Goal: Task Accomplishment & Management: Complete application form

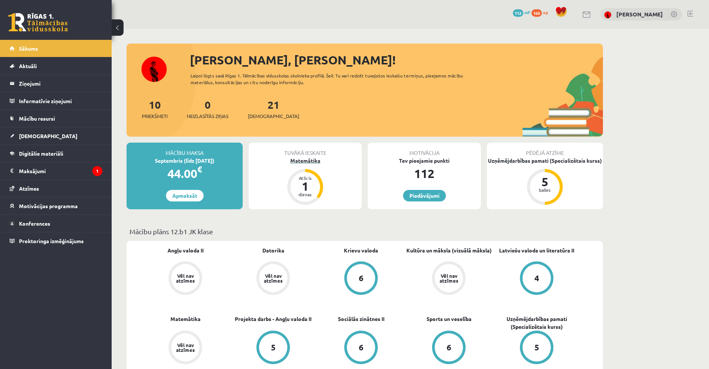
click at [309, 158] on div "Matemātika" at bounding box center [305, 161] width 113 height 8
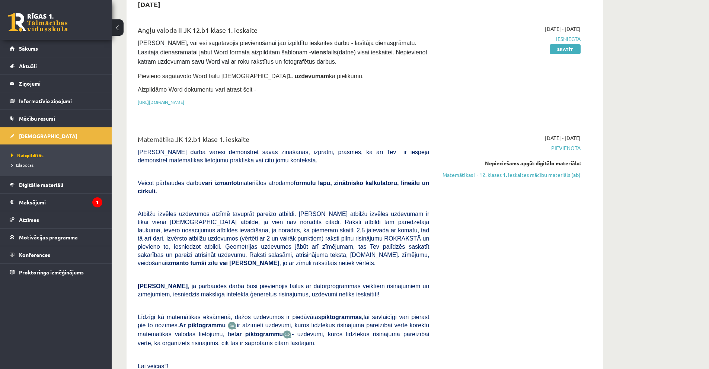
scroll to position [37, 0]
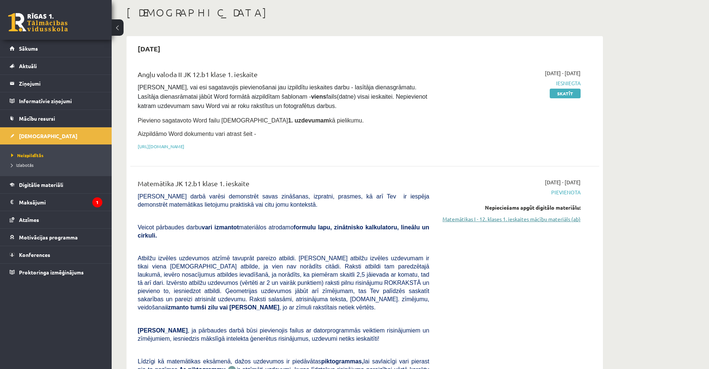
click at [561, 218] on link "Matemātikas I - 12. klases 1. ieskaites mācību materiāls (ab)" at bounding box center [510, 219] width 140 height 8
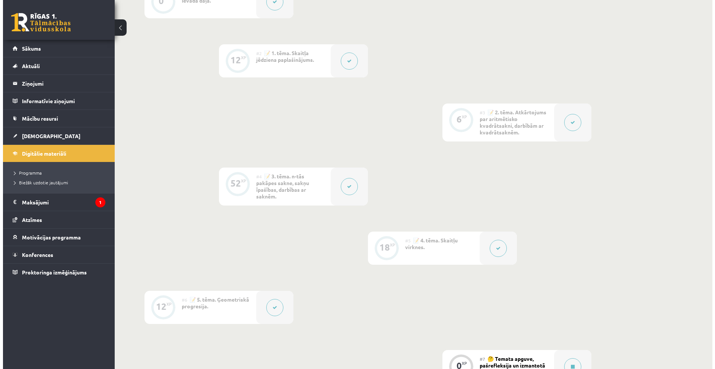
scroll to position [405, 0]
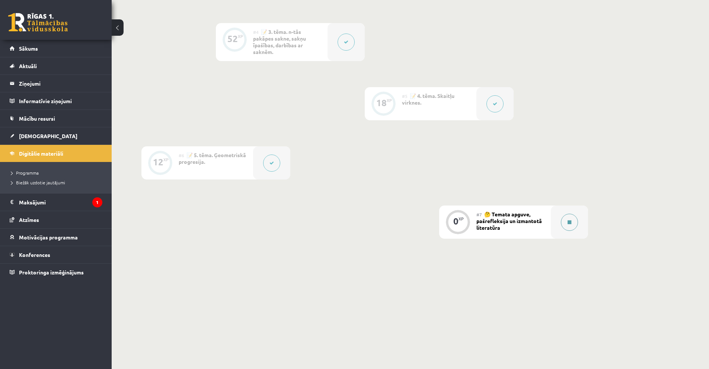
click at [565, 224] on button at bounding box center [569, 222] width 17 height 17
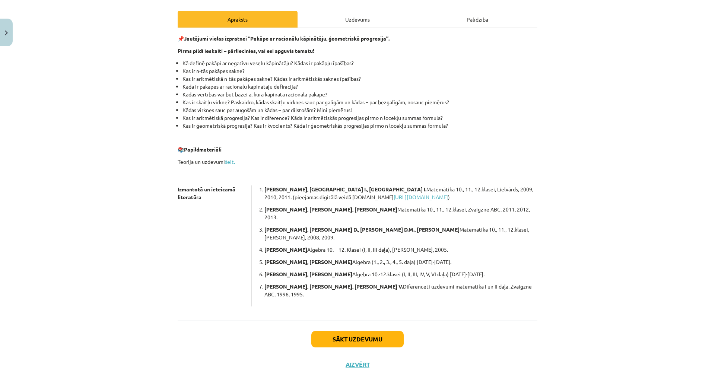
scroll to position [102, 0]
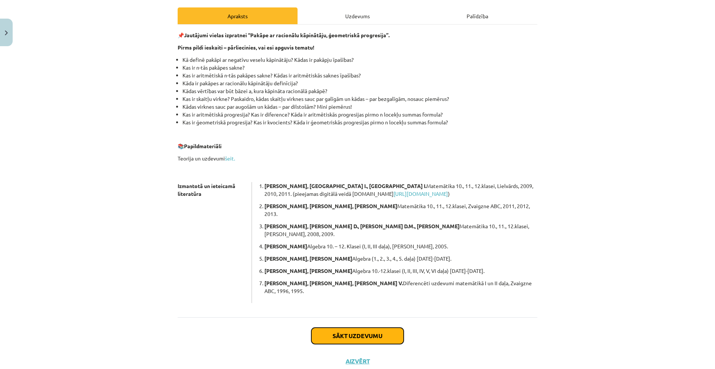
click at [360, 328] on button "Sākt uzdevumu" at bounding box center [357, 336] width 92 height 16
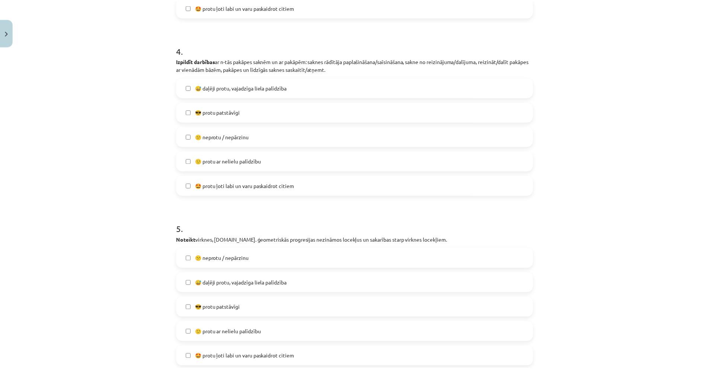
scroll to position [893, 0]
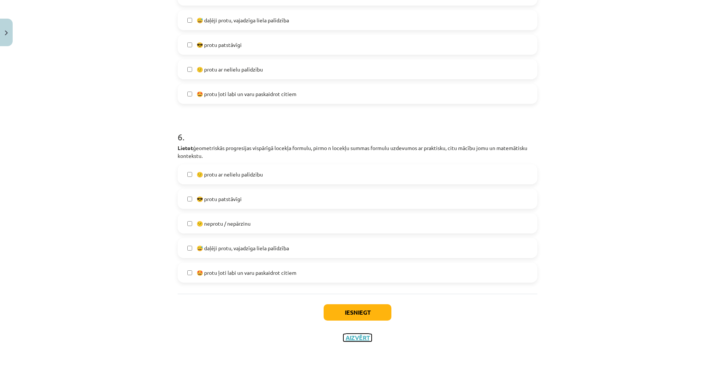
click at [360, 336] on button "Aizvērt" at bounding box center [357, 337] width 28 height 7
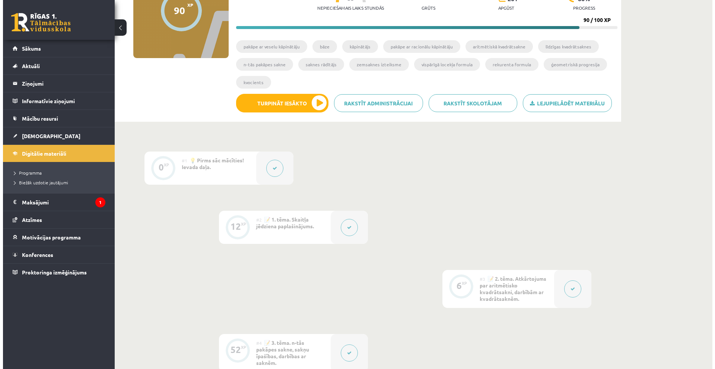
scroll to position [0, 0]
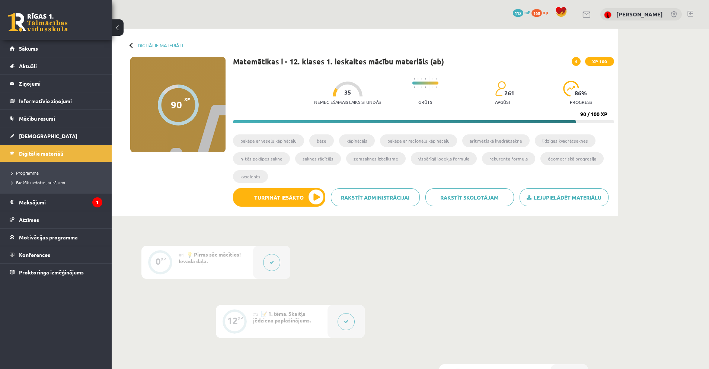
click at [271, 263] on icon at bounding box center [271, 262] width 4 height 4
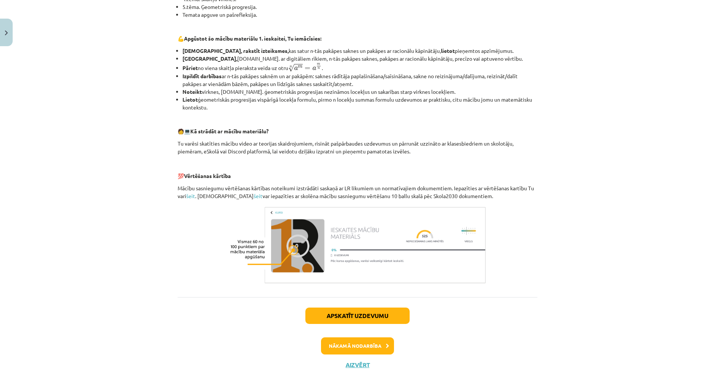
scroll to position [253, 0]
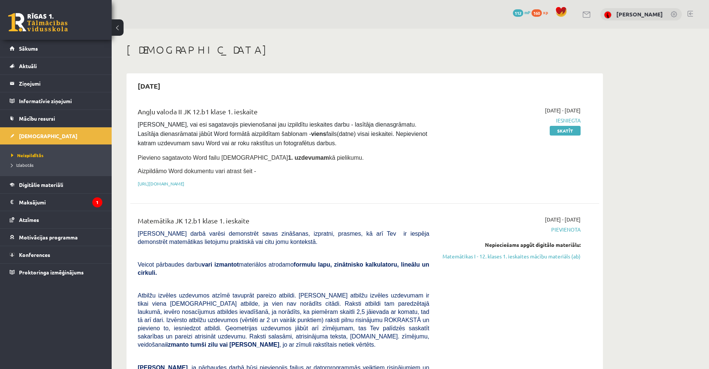
scroll to position [37, 0]
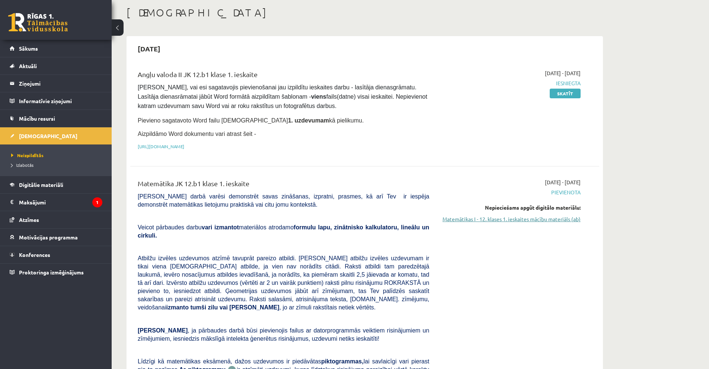
click at [527, 220] on link "Matemātikas I - 12. klases 1. ieskaites mācību materiāls (ab)" at bounding box center [510, 219] width 140 height 8
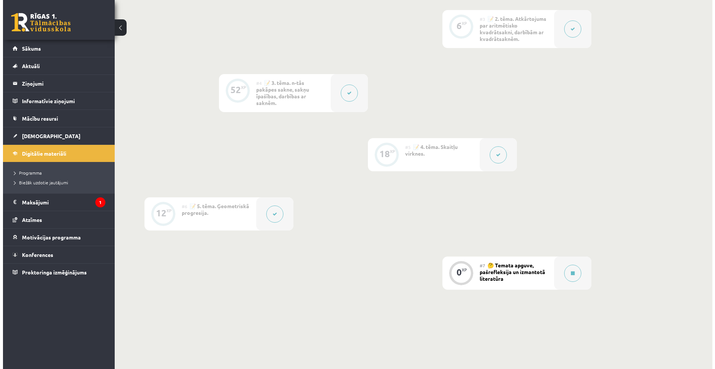
scroll to position [405, 0]
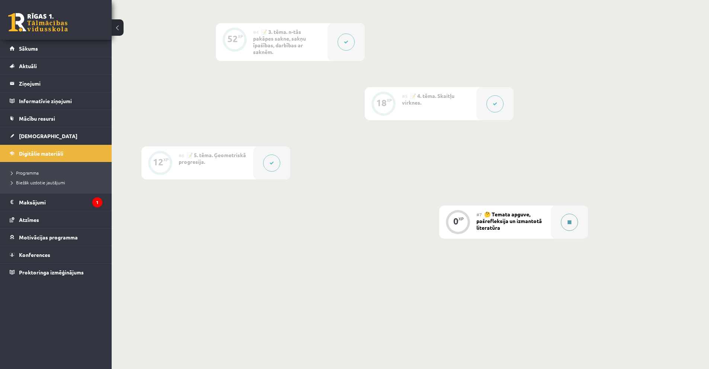
click at [572, 233] on div at bounding box center [569, 221] width 37 height 33
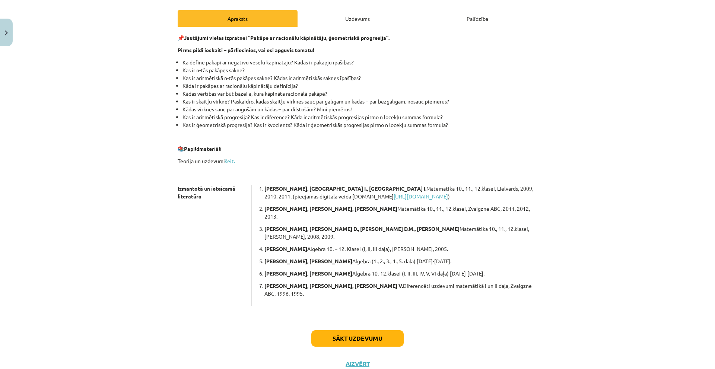
scroll to position [102, 0]
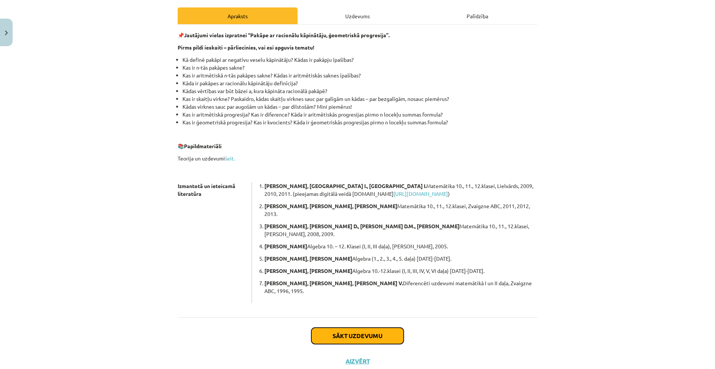
click at [355, 328] on button "Sākt uzdevumu" at bounding box center [357, 336] width 92 height 16
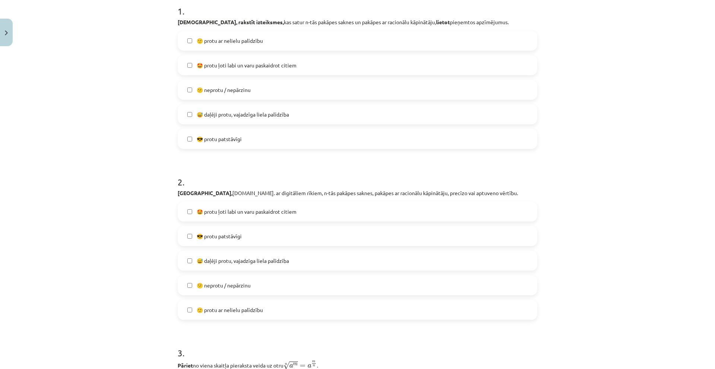
scroll to position [19, 0]
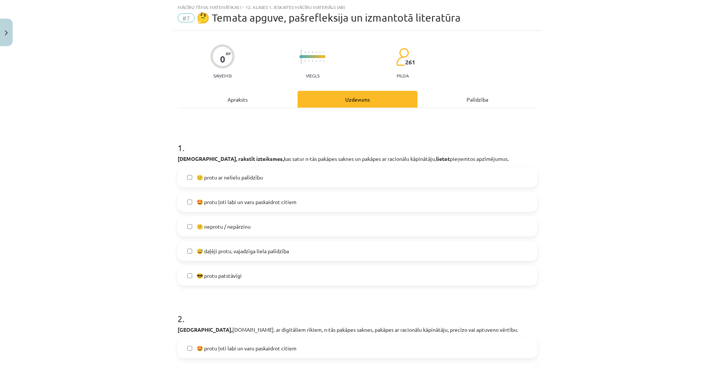
click at [281, 181] on label "🙂 protu ar nelielu palīdzību" at bounding box center [357, 177] width 358 height 19
click at [284, 284] on label "😎 protu patstāvīgi" at bounding box center [357, 275] width 358 height 19
click at [281, 172] on label "🙂 protu ar nelielu palīdzību" at bounding box center [357, 177] width 358 height 19
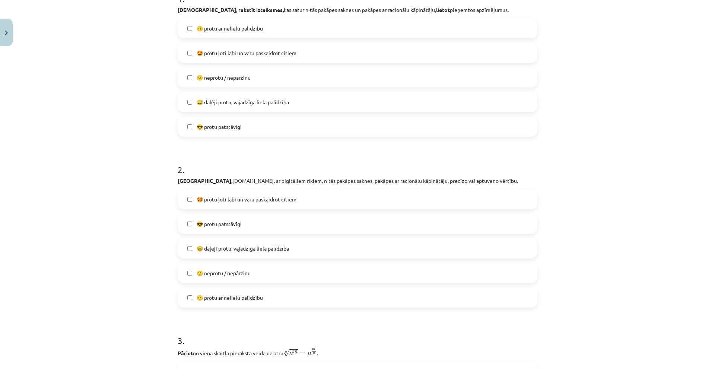
click at [268, 295] on label "🙂 protu ar nelielu palīdzību" at bounding box center [357, 297] width 358 height 19
click at [268, 294] on label "🙂 protu ar nelielu palīdzību" at bounding box center [357, 297] width 358 height 19
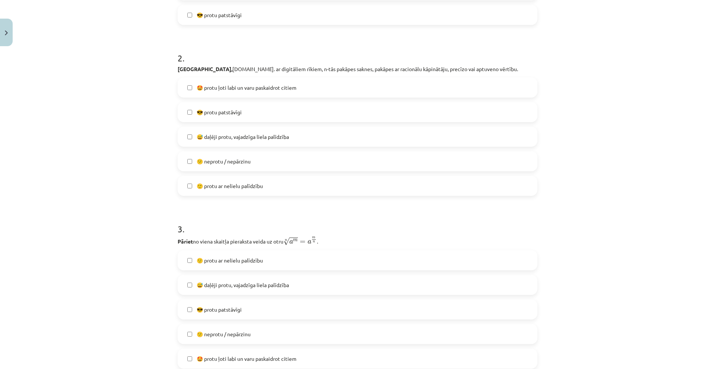
scroll to position [316, 0]
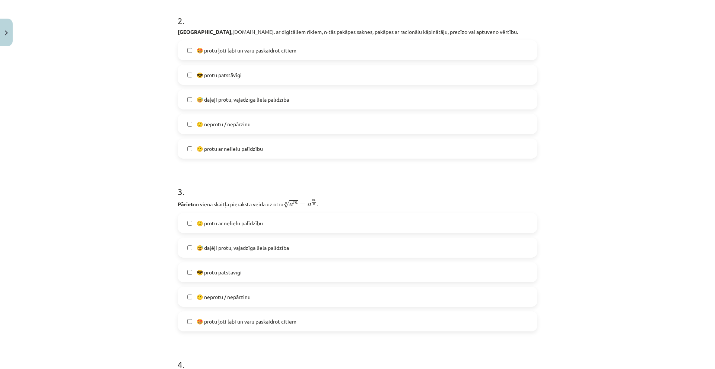
click at [267, 272] on label "😎 protu patstāvīgi" at bounding box center [357, 272] width 358 height 19
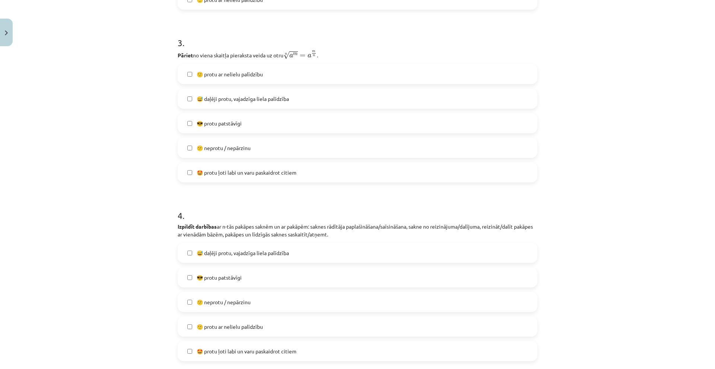
scroll to position [540, 0]
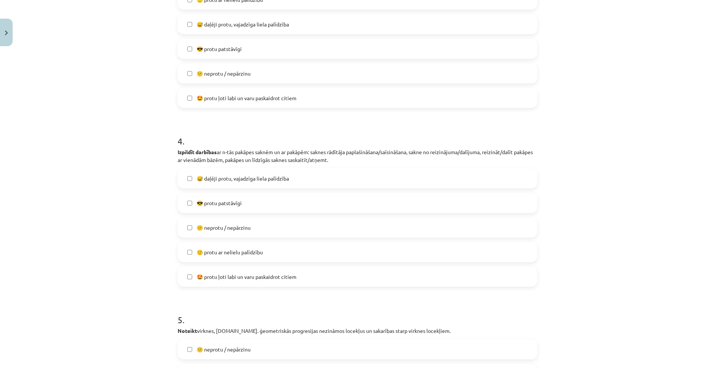
click at [252, 255] on span "🙂 protu ar nelielu palīdzību" at bounding box center [230, 252] width 66 height 8
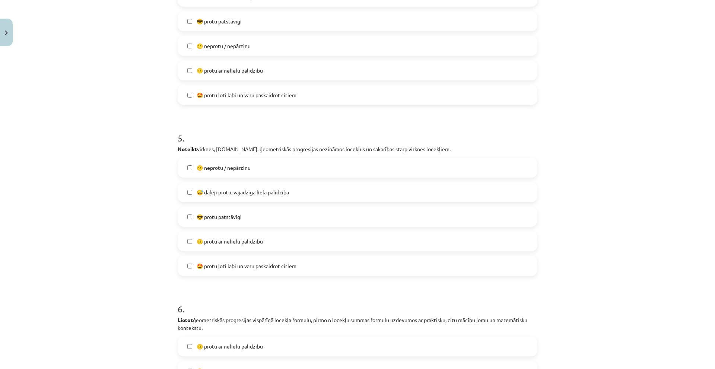
scroll to position [726, 0]
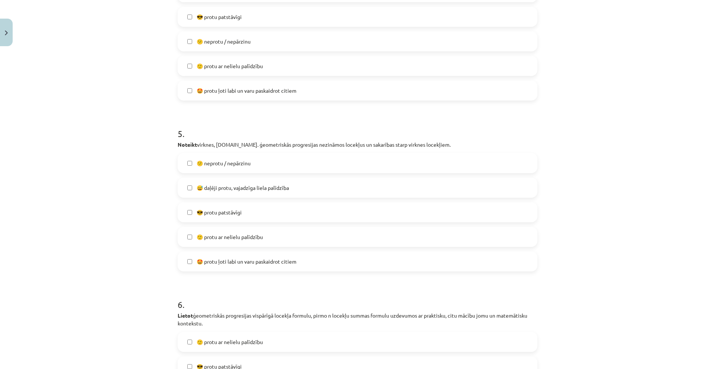
click at [255, 214] on label "😎 protu patstāvīgi" at bounding box center [357, 212] width 358 height 19
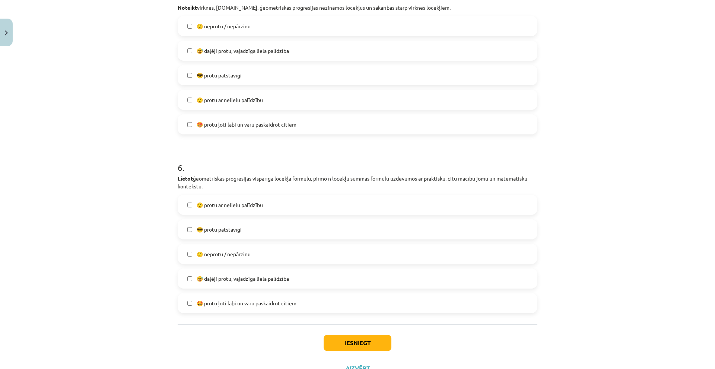
scroll to position [893, 0]
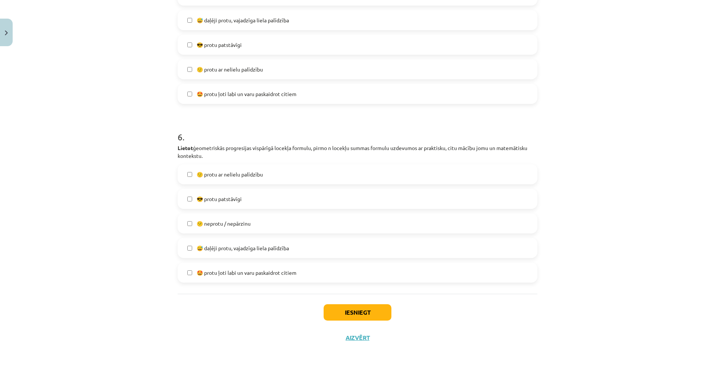
click at [248, 177] on span "🙂 protu ar nelielu palīdzību" at bounding box center [230, 174] width 66 height 8
click at [368, 315] on button "Iesniegt" at bounding box center [357, 312] width 68 height 16
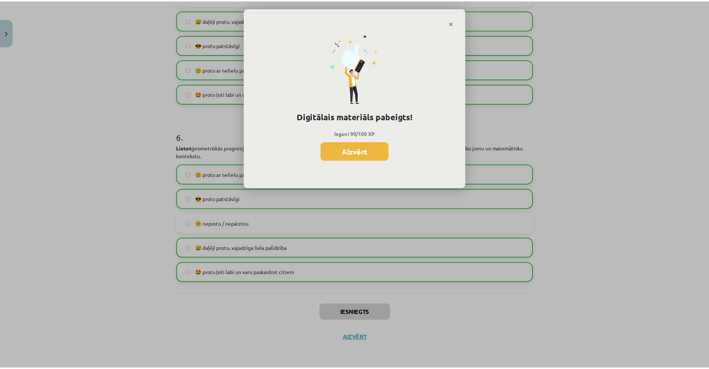
scroll to position [404, 0]
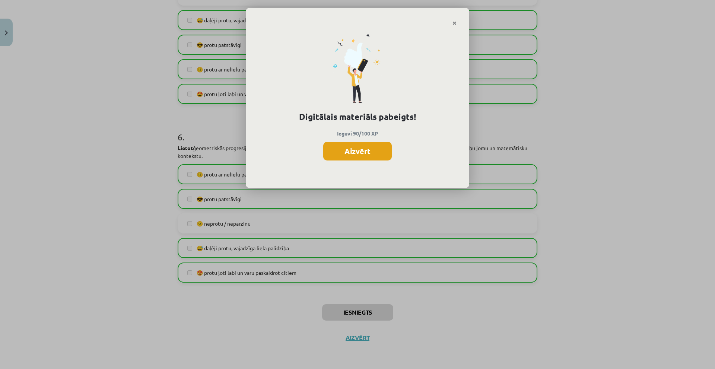
click at [359, 155] on button "Aizvērt" at bounding box center [357, 151] width 68 height 19
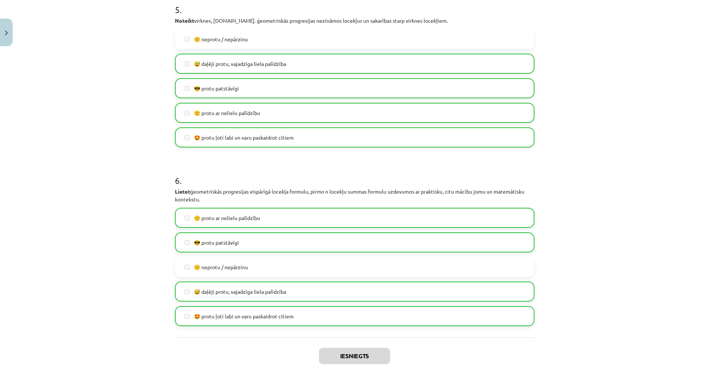
scroll to position [893, 0]
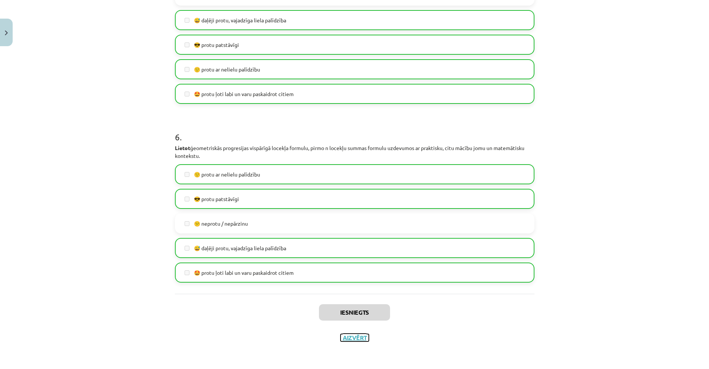
click at [355, 336] on button "Aizvērt" at bounding box center [355, 337] width 28 height 7
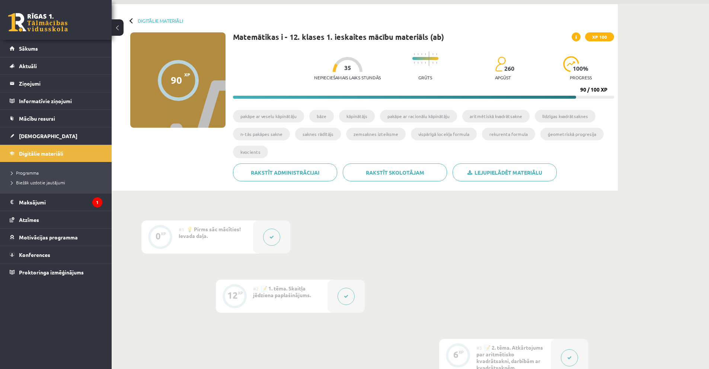
scroll to position [0, 0]
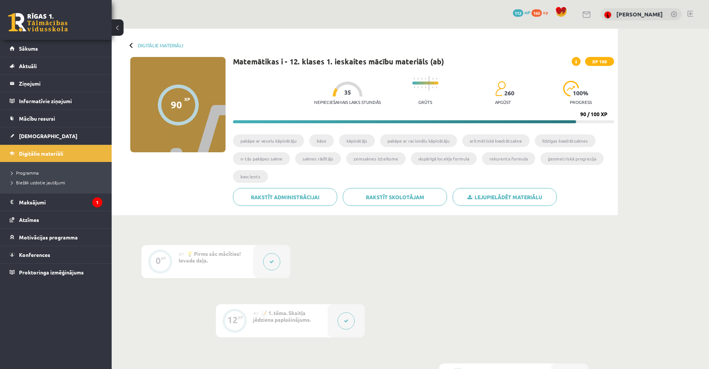
click at [36, 15] on link at bounding box center [38, 22] width 60 height 19
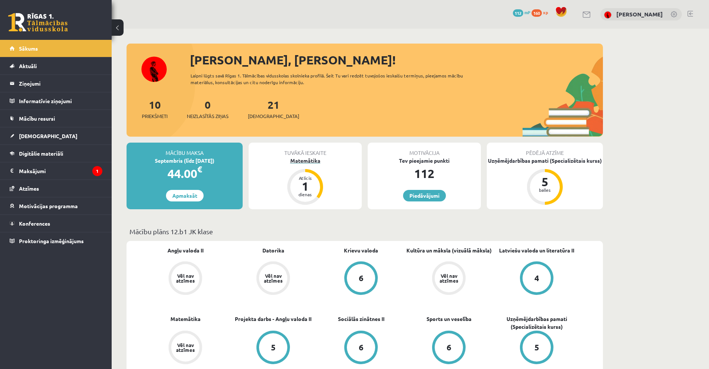
click at [298, 159] on div "Matemātika" at bounding box center [305, 161] width 113 height 8
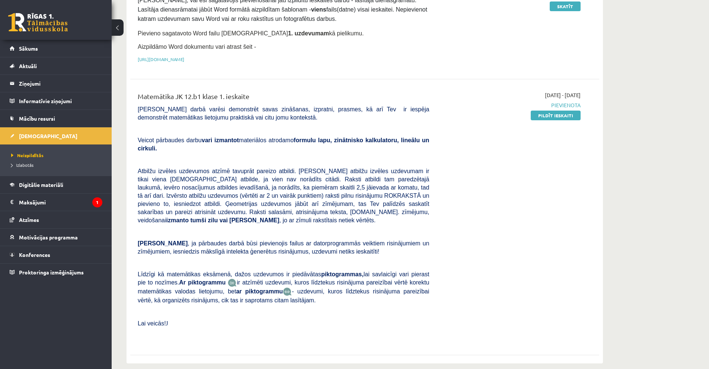
scroll to position [149, 0]
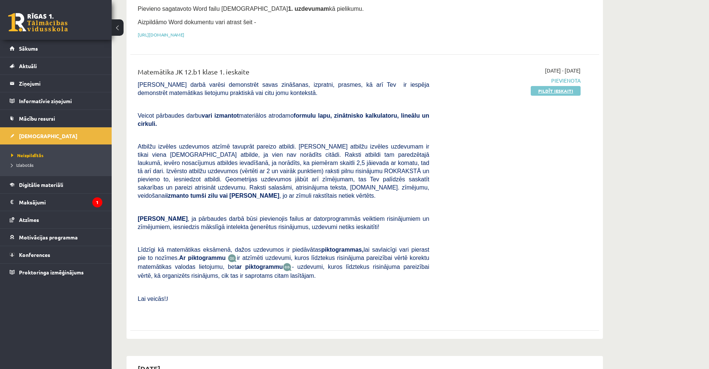
click at [559, 90] on link "Pildīt ieskaiti" at bounding box center [556, 91] width 50 height 10
click at [560, 86] on link "Pildīt ieskaiti" at bounding box center [556, 91] width 50 height 10
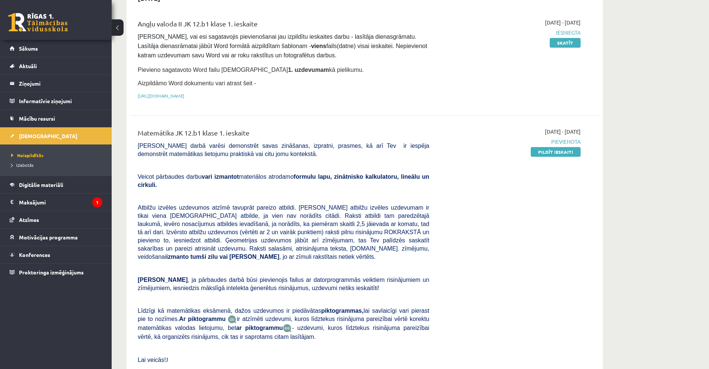
scroll to position [74, 0]
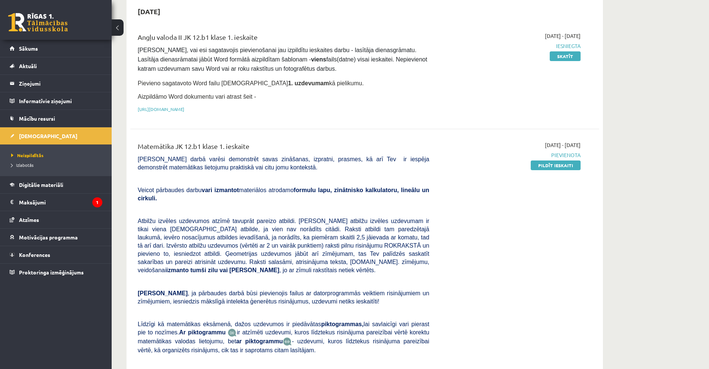
drag, startPoint x: 550, startPoint y: 163, endPoint x: 395, endPoint y: 41, distance: 198.0
click at [550, 163] on link "Pildīt ieskaiti" at bounding box center [556, 165] width 50 height 10
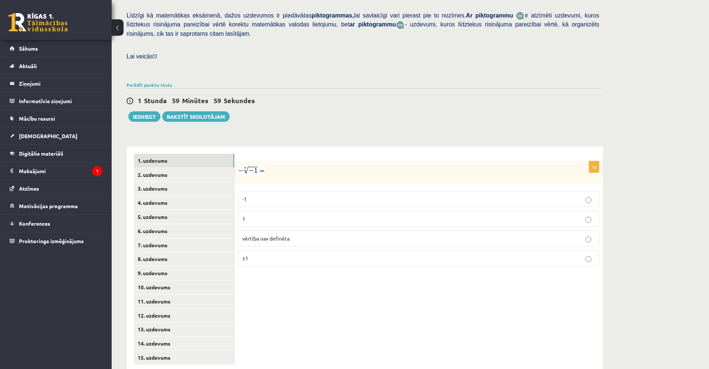
scroll to position [179, 0]
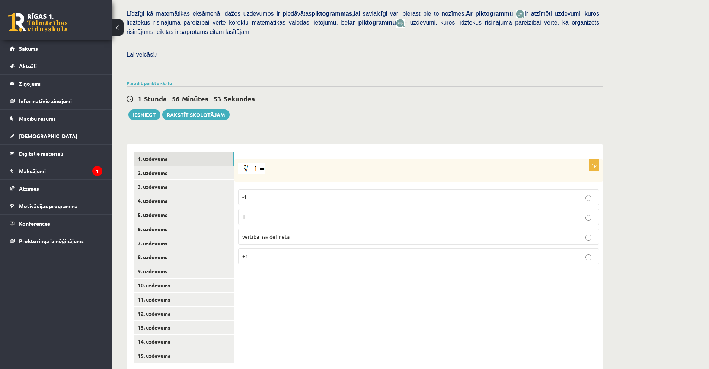
click at [416, 213] on p "1" at bounding box center [418, 217] width 353 height 8
click at [163, 166] on link "2. uzdevums" at bounding box center [184, 173] width 100 height 14
click at [300, 214] on p "x 9 4 x 9 4" at bounding box center [418, 218] width 353 height 9
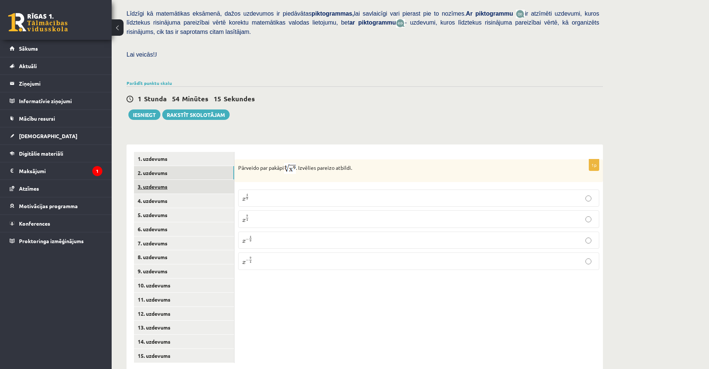
click at [175, 180] on link "3. uzdevums" at bounding box center [184, 187] width 100 height 14
drag, startPoint x: 266, startPoint y: 150, endPoint x: 264, endPoint y: 154, distance: 5.2
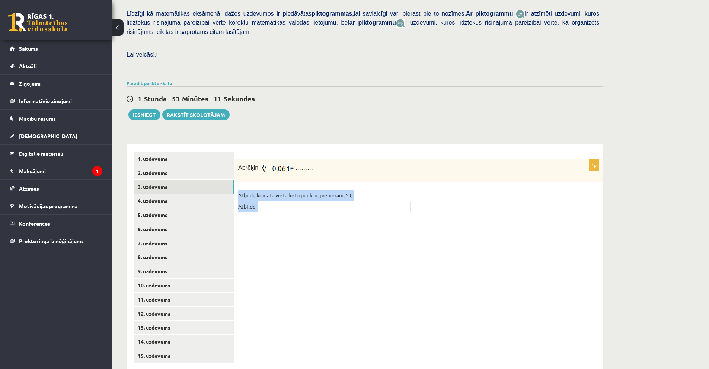
drag, startPoint x: 238, startPoint y: 177, endPoint x: 357, endPoint y: 180, distance: 118.8
click at [357, 189] on fieldset "Atbildē komata vietā lieto punktu, piemēram, 5.8 Atbilde -" at bounding box center [418, 202] width 361 height 27
drag, startPoint x: 354, startPoint y: 180, endPoint x: 316, endPoint y: 180, distance: 38.3
click at [316, 189] on p "Atbildē komata vietā lieto punktu, piemēram, 5.8 Atbilde -" at bounding box center [295, 200] width 115 height 22
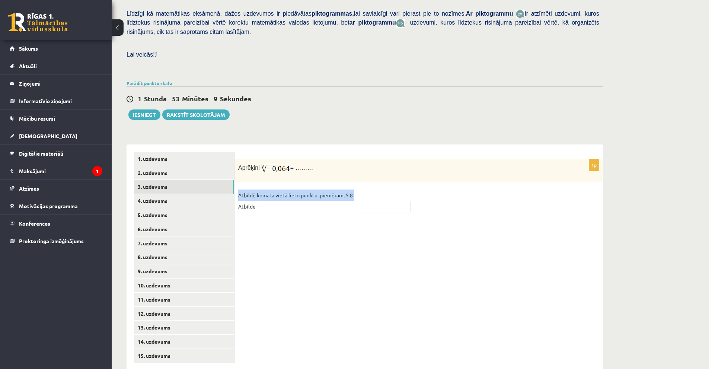
click at [316, 189] on p "Atbildē komata vietā lieto punktu, piemēram, 5.8 Atbilde -" at bounding box center [295, 200] width 115 height 22
drag, startPoint x: 316, startPoint y: 180, endPoint x: 249, endPoint y: 188, distance: 66.8
click at [249, 189] on p "Atbildē komata vietā lieto punktu, piemēram, 5.8 Atbilde -" at bounding box center [295, 200] width 115 height 22
drag, startPoint x: 239, startPoint y: 178, endPoint x: 262, endPoint y: 194, distance: 28.2
click at [262, 194] on p "Atbildē komata vietā lieto punktu, piemēram, 5.8 Atbilde -" at bounding box center [295, 200] width 115 height 22
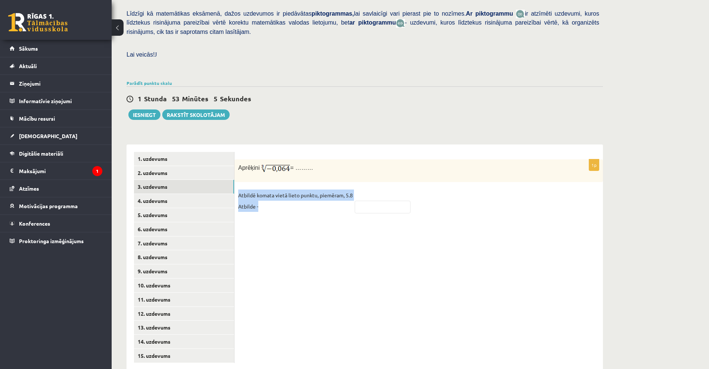
copy p "Atbildē komata vietā lieto punktu, piemēram, 5.8 Atbilde -"
click at [413, 214] on div "1p Aprēķini = ……… Atbildē komata vietā lieto punktu, piemēram, 5.8 Atbilde -" at bounding box center [418, 257] width 368 height 226
click at [382, 201] on input "text" at bounding box center [383, 207] width 56 height 13
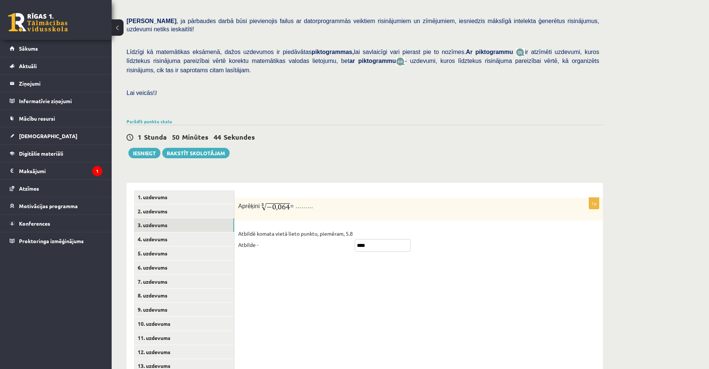
scroll to position [141, 0]
type input "****"
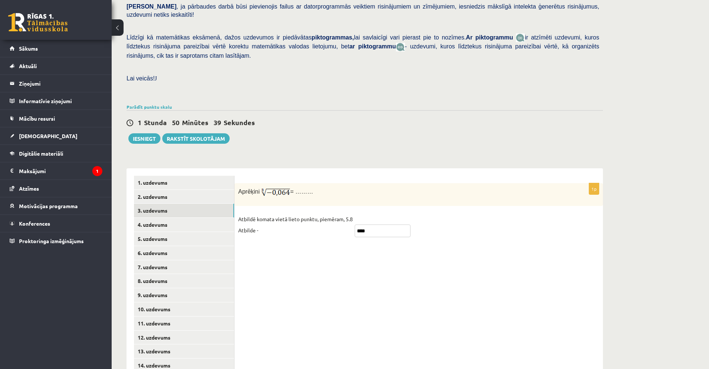
scroll to position [179, 0]
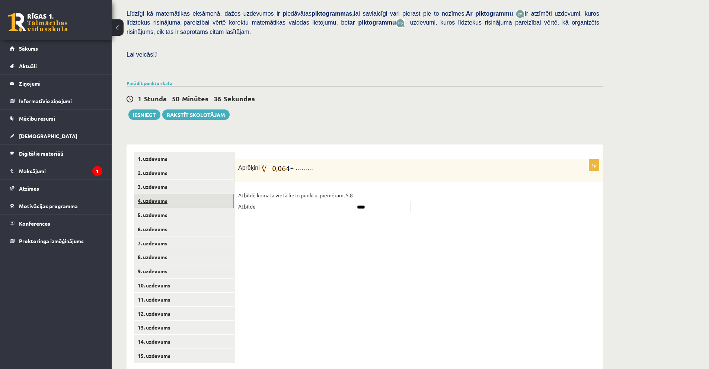
click at [160, 194] on link "4. uzdevums" at bounding box center [184, 201] width 100 height 14
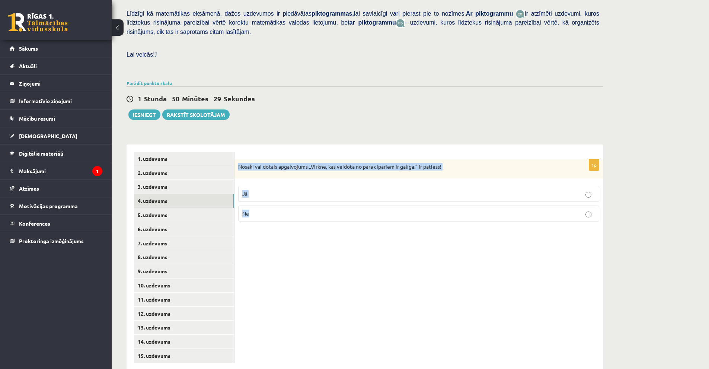
drag, startPoint x: 238, startPoint y: 150, endPoint x: 285, endPoint y: 203, distance: 70.7
click at [285, 203] on div "1p Nosaki vai dotais apgalvojums „Virkne, kas veidota no pāra cipariem ir galīg…" at bounding box center [418, 193] width 368 height 68
copy div "Nosaki vai dotais apgalvojums „Virkne, kas veidota no pāra cipariem ir galīga.”…"
click at [399, 272] on div "1p Nosaki vai dotais apgalvojums „Virkne, kas veidota no pāra cipariem ir galīg…" at bounding box center [418, 257] width 368 height 226
click at [364, 216] on div "1p Nosaki vai dotais apgalvojums „Virkne, kas veidota no pāra cipariem ir galīg…" at bounding box center [418, 257] width 368 height 226
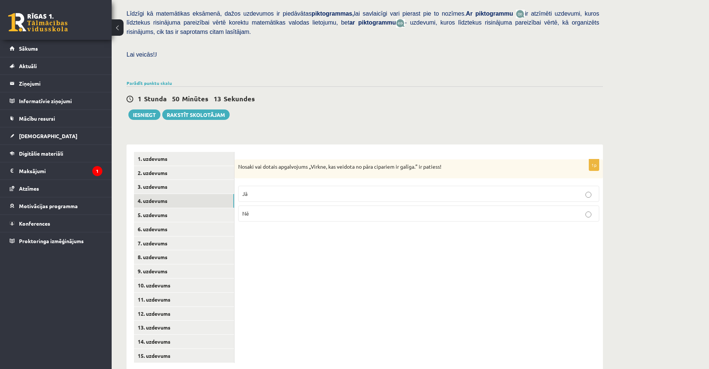
click at [357, 205] on label "Nē" at bounding box center [418, 213] width 361 height 16
click at [143, 208] on link "5. uzdevums" at bounding box center [184, 215] width 100 height 14
drag, startPoint x: 363, startPoint y: 150, endPoint x: 392, endPoint y: 316, distance: 168.8
click at [392, 320] on div "1p Nosaki vai dotais apgalvojums „Skaitlis 6 ir virknes loceklis.” ir patiess! …" at bounding box center [418, 257] width 368 height 226
drag, startPoint x: 354, startPoint y: 151, endPoint x: 266, endPoint y: 158, distance: 87.7
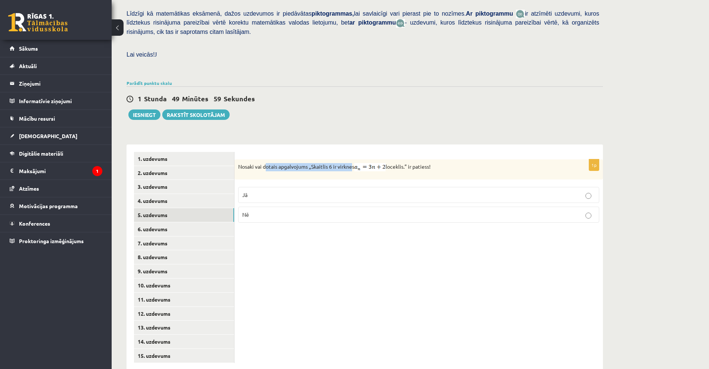
click at [266, 159] on div "Nosaki vai dotais apgalvojums „Skaitlis 6 ir virknes loceklis.” ir patiess!" at bounding box center [418, 169] width 368 height 20
click at [253, 163] on p "Nosaki vai dotais apgalvojums „Skaitlis 6 ir virknes loceklis.” ir patiess!" at bounding box center [400, 167] width 324 height 8
drag, startPoint x: 239, startPoint y: 150, endPoint x: 357, endPoint y: 151, distance: 118.0
click at [357, 163] on p "Nosaki vai dotais apgalvojums „Skaitlis 6 ir virknes loceklis.” ir patiess!" at bounding box center [400, 167] width 324 height 8
copy p "Nosaki vai dotais apgalvojums „Skaitlis 6 ir virknes"
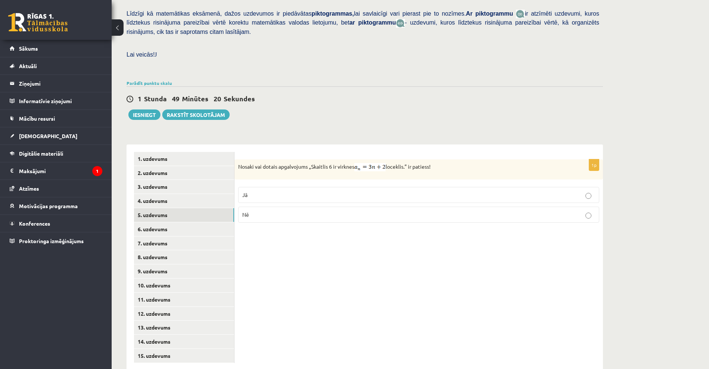
click at [394, 261] on div "1p Nosaki vai dotais apgalvojums „Skaitlis 6 ir virknes loceklis.” ir patiess! …" at bounding box center [418, 257] width 368 height 226
click at [282, 211] on p "Nē" at bounding box center [418, 215] width 353 height 8
click at [176, 222] on link "6. uzdevums" at bounding box center [184, 229] width 100 height 14
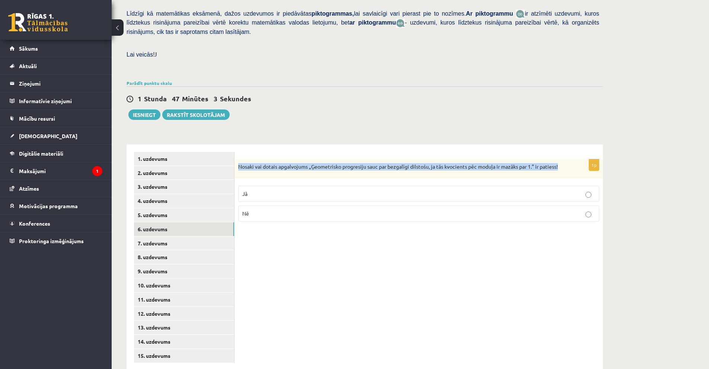
drag, startPoint x: 238, startPoint y: 150, endPoint x: 540, endPoint y: 150, distance: 302.2
click at [580, 159] on div "Nosaki vai dotais apgalvojums „Ģeometrisko progresiju sauc par bezgalīgi dilsto…" at bounding box center [418, 168] width 368 height 19
copy p "Nosaki vai dotais apgalvojums „Ģeometrisko progresiju sauc par bezgalīgi dilsto…"
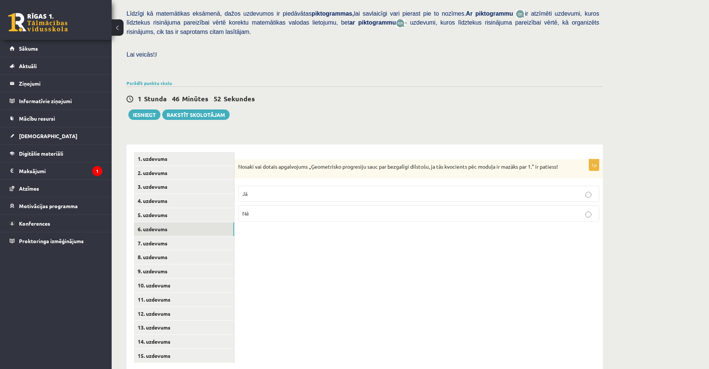
click at [306, 186] on label "Jā" at bounding box center [418, 194] width 361 height 16
click at [179, 236] on link "7. uzdevums" at bounding box center [184, 243] width 100 height 14
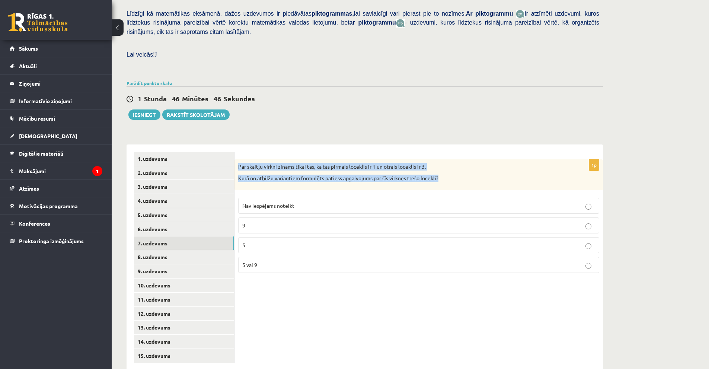
drag, startPoint x: 238, startPoint y: 150, endPoint x: 466, endPoint y: 167, distance: 228.0
click at [466, 167] on div "Par skaitļu virkni zināms tikai tas, ka tās pirmais loceklis ir 1 un otrais loc…" at bounding box center [418, 174] width 368 height 31
copy div "Par skaitļu virkni zināms tikai tas, ka tās pirmais loceklis ir 1 un otrais loc…"
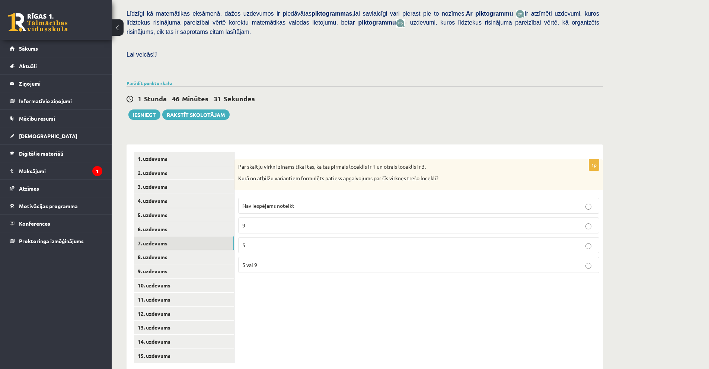
click at [447, 293] on div "1p Par skaitļu virkni zināms tikai tas, ka tās pirmais loceklis ir 1 un otrais …" at bounding box center [418, 257] width 368 height 226
click at [415, 221] on p "9" at bounding box center [418, 225] width 353 height 8
click at [181, 250] on link "8. uzdevums" at bounding box center [184, 257] width 100 height 14
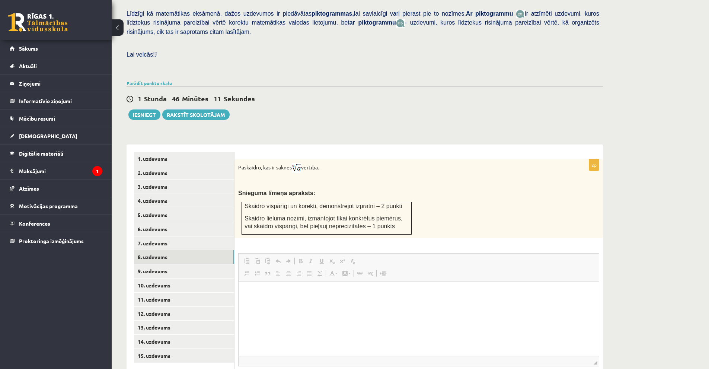
scroll to position [0, 0]
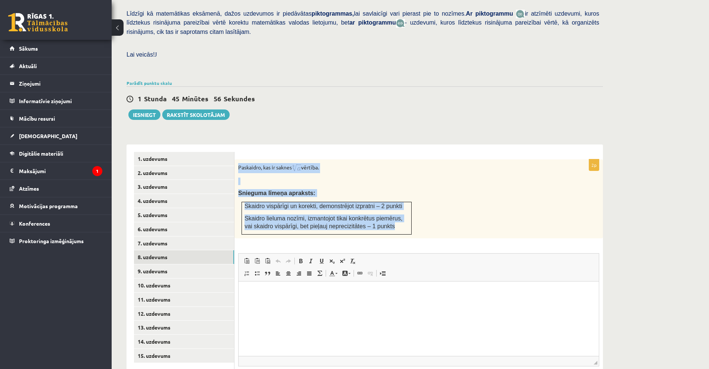
drag, startPoint x: 239, startPoint y: 151, endPoint x: 384, endPoint y: 214, distance: 158.7
click at [384, 214] on div "Paskaidro, kas ir saknes vērtība. Snieguma līmeņa apraksts: Skaidro vispārīgi u…" at bounding box center [418, 198] width 368 height 79
copy div "Paskaidro, kas ir saknes vērtība. Snieguma līmeņa apraksts: Skaidro vispārīgi u…"
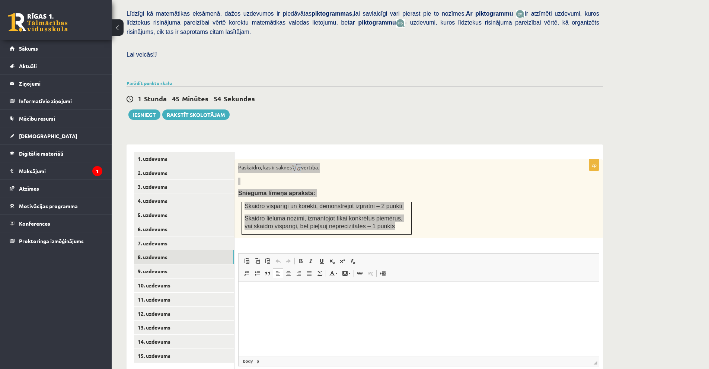
click at [449, 304] on html at bounding box center [419, 292] width 360 height 23
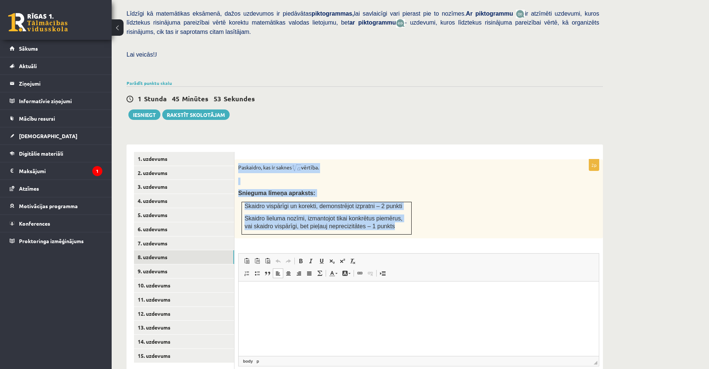
click at [432, 208] on div "Paskaidro, kas ir saknes vērtība. Snieguma līmeņa apraksts: Skaidro vispārīgi u…" at bounding box center [418, 198] width 368 height 79
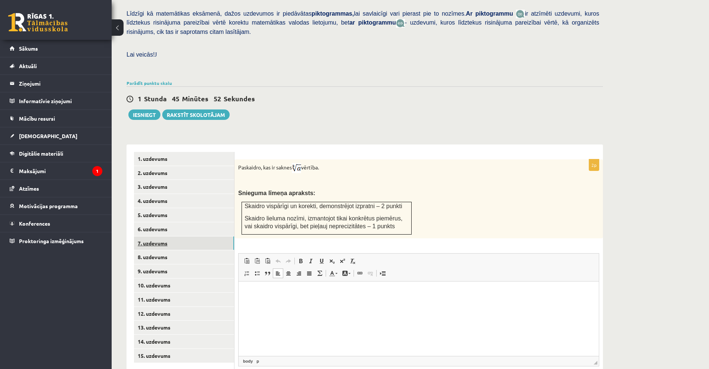
click at [154, 236] on link "7. uzdevums" at bounding box center [184, 243] width 100 height 14
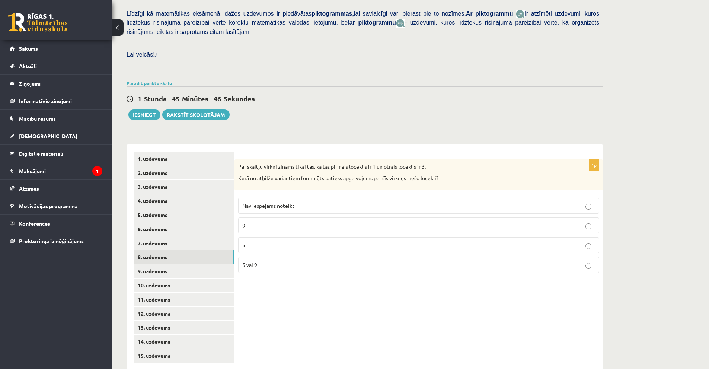
click at [153, 250] on link "8. uzdevums" at bounding box center [184, 257] width 100 height 14
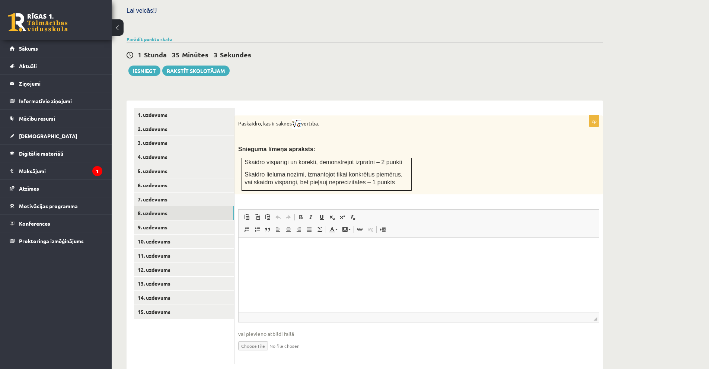
scroll to position [224, 0]
type input "**********"
click at [296, 259] on html at bounding box center [419, 247] width 360 height 23
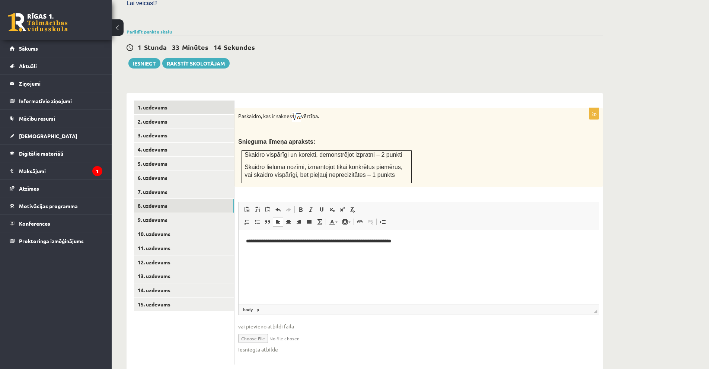
scroll to position [232, 0]
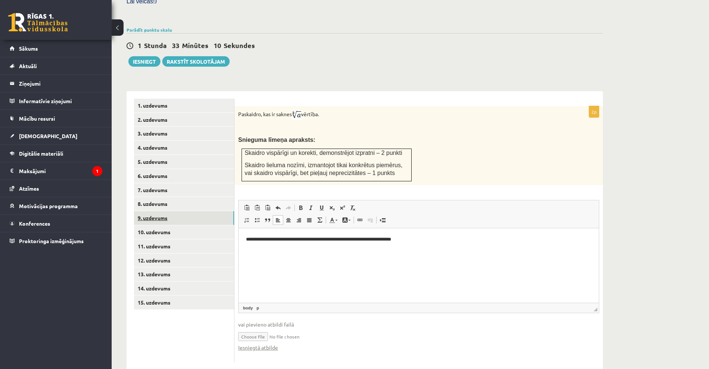
click at [155, 211] on link "9. uzdevums" at bounding box center [184, 218] width 100 height 14
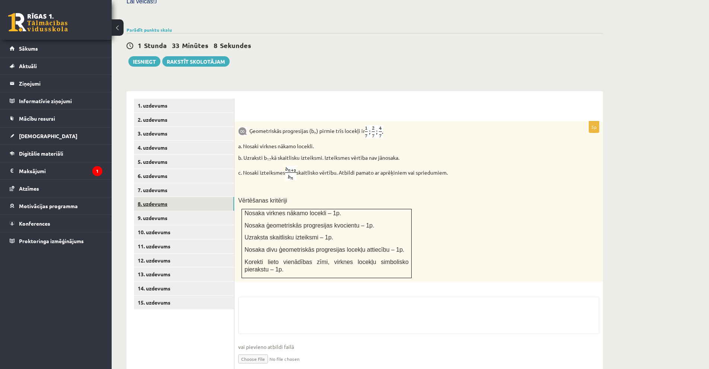
click at [155, 197] on link "8. uzdevums" at bounding box center [184, 204] width 100 height 14
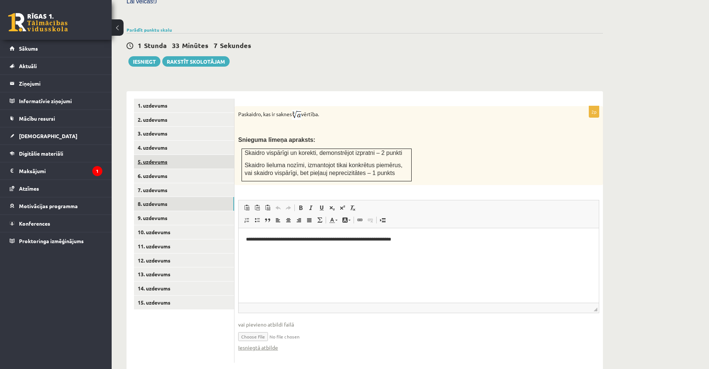
scroll to position [0, 0]
click at [255, 344] on link "Iesniegtā atbilde" at bounding box center [258, 348] width 40 height 8
click at [164, 211] on link "9. uzdevums" at bounding box center [184, 218] width 100 height 14
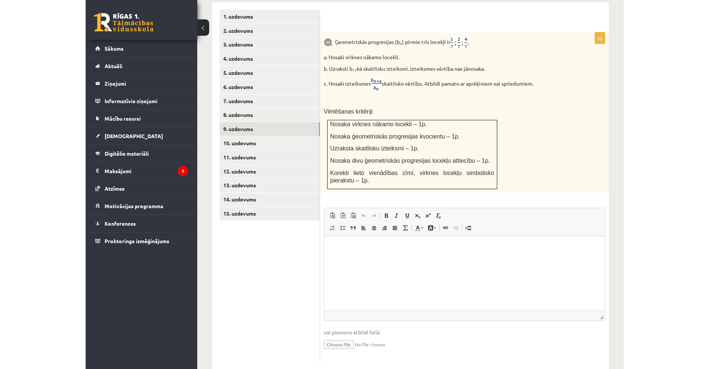
scroll to position [321, 0]
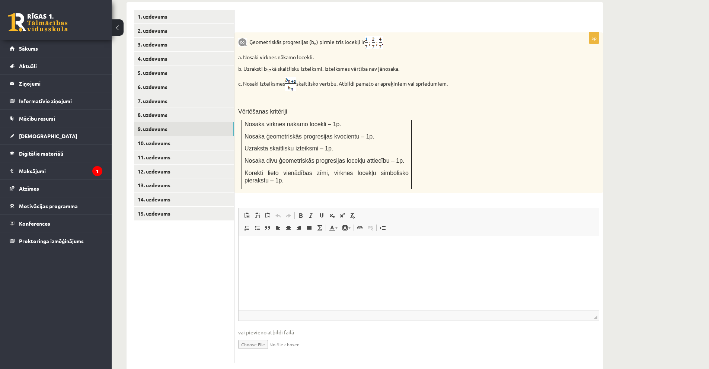
type input "**********"
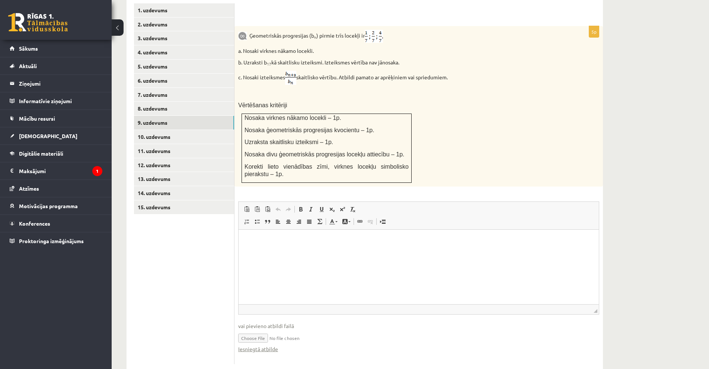
scroll to position [329, 0]
click at [272, 344] on link "Iesniegtā atbilde" at bounding box center [258, 348] width 40 height 8
click at [157, 128] on link "10. uzdevums" at bounding box center [184, 135] width 100 height 14
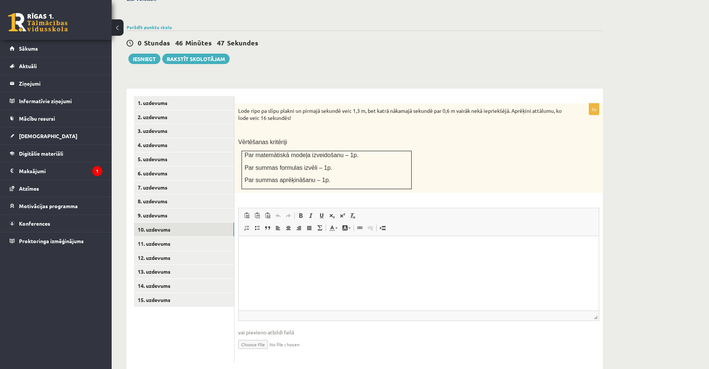
scroll to position [0, 0]
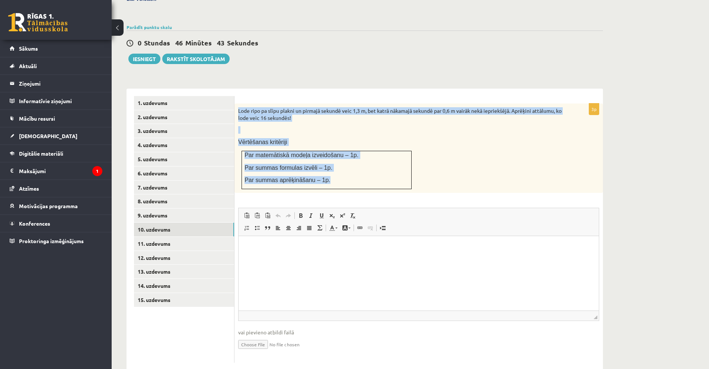
drag, startPoint x: 238, startPoint y: 94, endPoint x: 330, endPoint y: 161, distance: 113.8
click at [330, 161] on div "Lode ripo pa slīpu plakni un pirmajā sekundē veic 1,3 m, bet katrā nākamajā sek…" at bounding box center [418, 147] width 368 height 89
copy div "Lode ripo pa slīpu plakni un pirmajā sekundē veic 1,3 m, bet katrā nākamajā sek…"
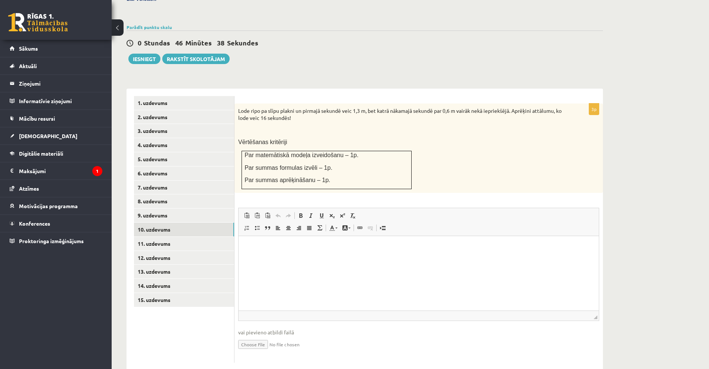
click at [522, 38] on div "0 Stundas 46 Minūtes 38 Sekundes" at bounding box center [365, 43] width 476 height 10
type input "**********"
click at [445, 259] on html at bounding box center [419, 247] width 360 height 23
click at [158, 237] on link "11. uzdevums" at bounding box center [184, 244] width 100 height 14
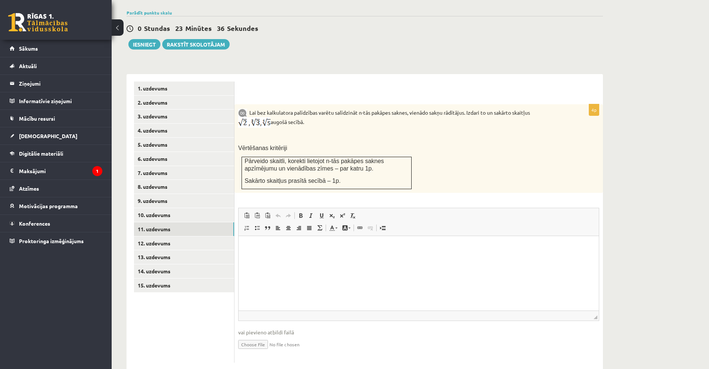
click at [352, 39] on div "Matemātika JK 12.b1 klase 1. ieskaite , Kristofers Bernāns (12.b1 JK klase) Pār…" at bounding box center [365, 82] width 506 height 605
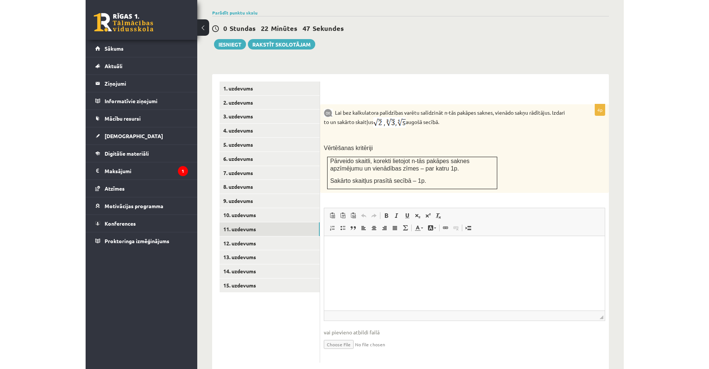
scroll to position [249, 0]
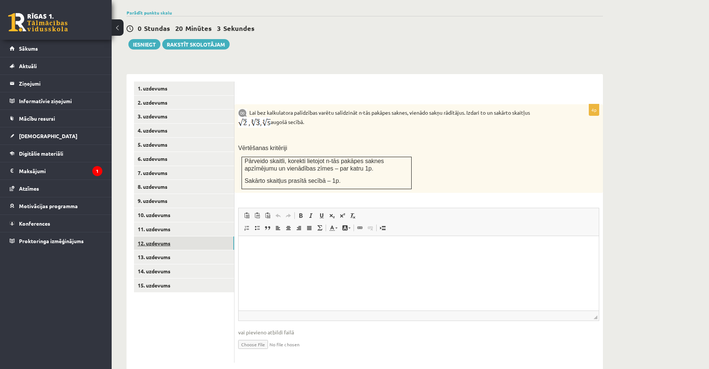
click at [162, 236] on link "12. uzdevums" at bounding box center [184, 243] width 100 height 14
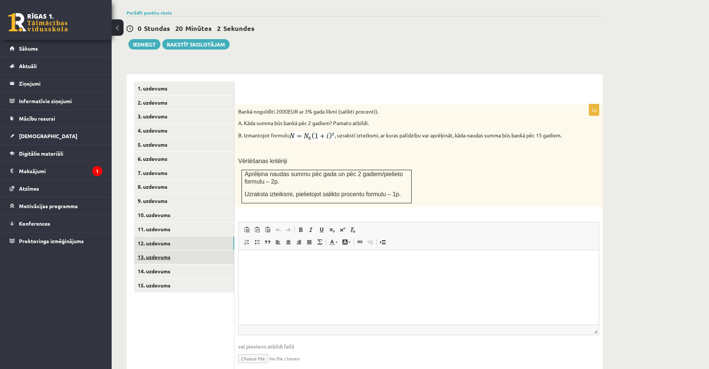
scroll to position [0, 0]
click at [159, 222] on link "11. uzdevums" at bounding box center [184, 229] width 100 height 14
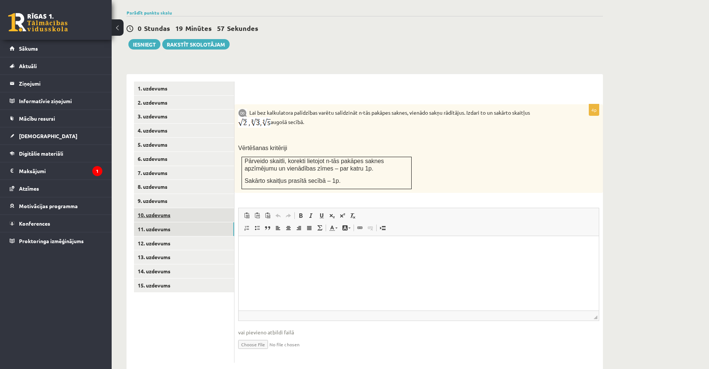
click at [156, 208] on link "10. uzdevums" at bounding box center [184, 215] width 100 height 14
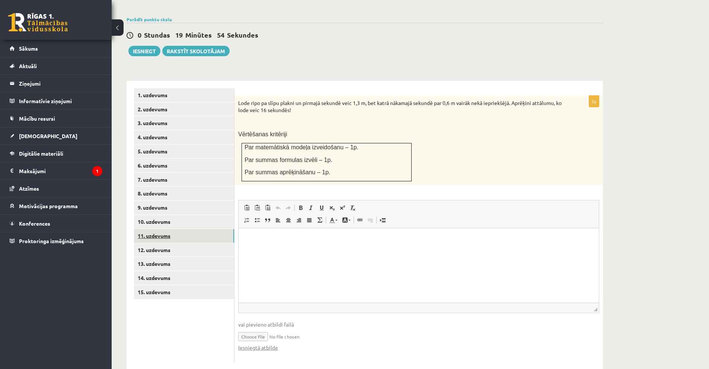
click at [159, 229] on link "11. uzdevums" at bounding box center [184, 236] width 100 height 14
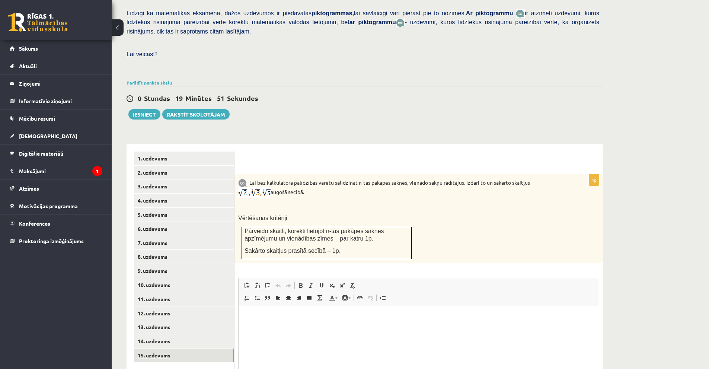
scroll to position [216, 0]
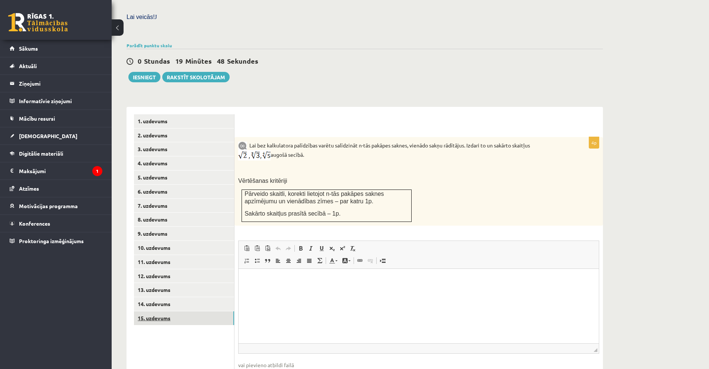
click at [155, 311] on link "15. uzdevums" at bounding box center [184, 318] width 100 height 14
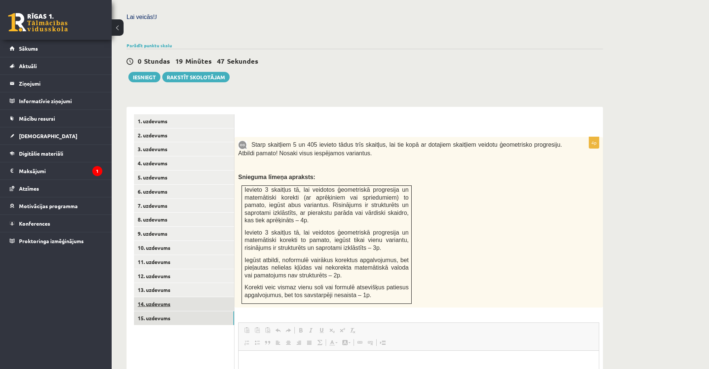
scroll to position [0, 0]
click at [161, 297] on link "14. uzdevums" at bounding box center [184, 304] width 100 height 14
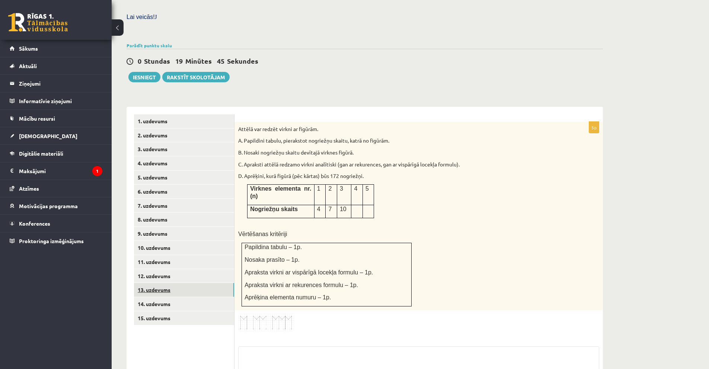
click at [165, 283] on link "13. uzdevums" at bounding box center [184, 290] width 100 height 14
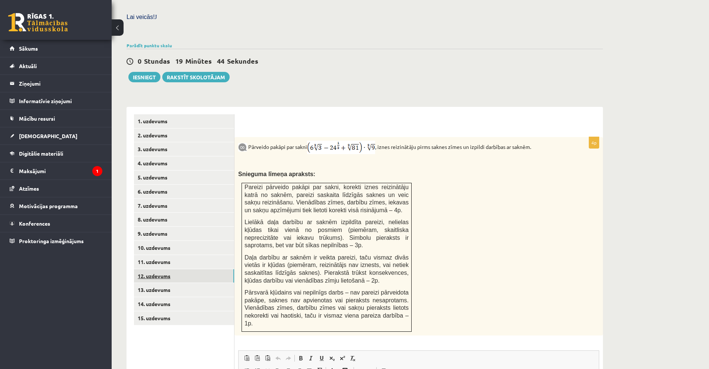
click at [163, 269] on link "12. uzdevums" at bounding box center [184, 276] width 100 height 14
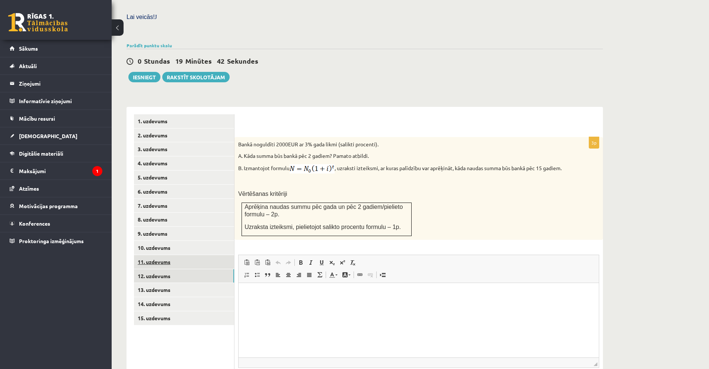
click at [160, 255] on link "11. uzdevums" at bounding box center [184, 262] width 100 height 14
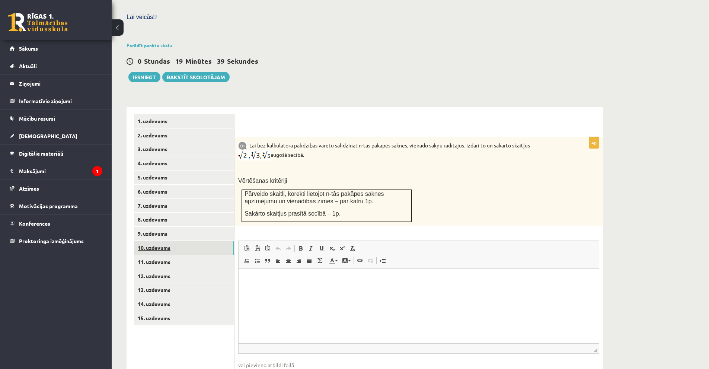
click at [159, 241] on link "10. uzdevums" at bounding box center [184, 248] width 100 height 14
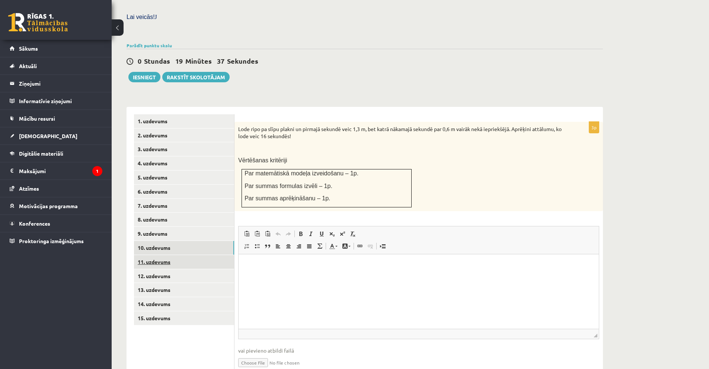
click at [158, 255] on link "11. uzdevums" at bounding box center [184, 262] width 100 height 14
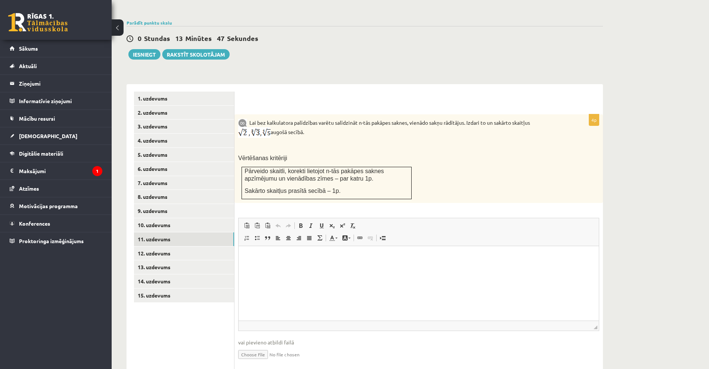
scroll to position [249, 0]
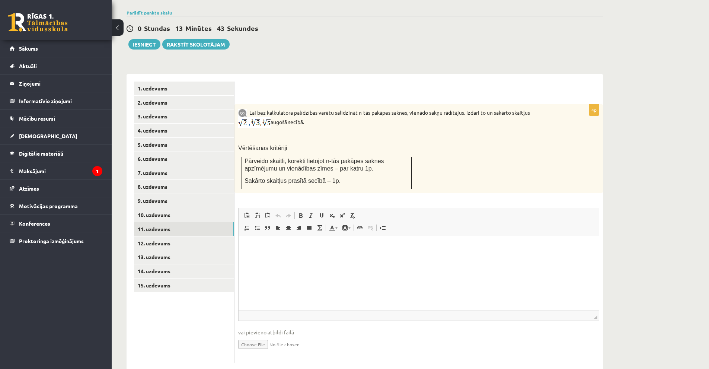
type input "**********"
click at [163, 236] on link "12. uzdevums" at bounding box center [184, 243] width 100 height 14
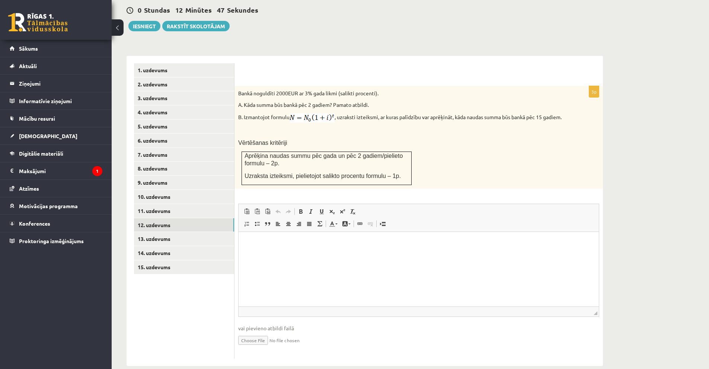
scroll to position [271, 0]
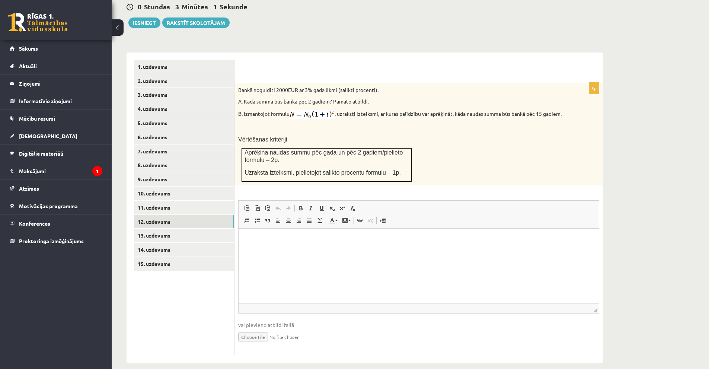
type input "**********"
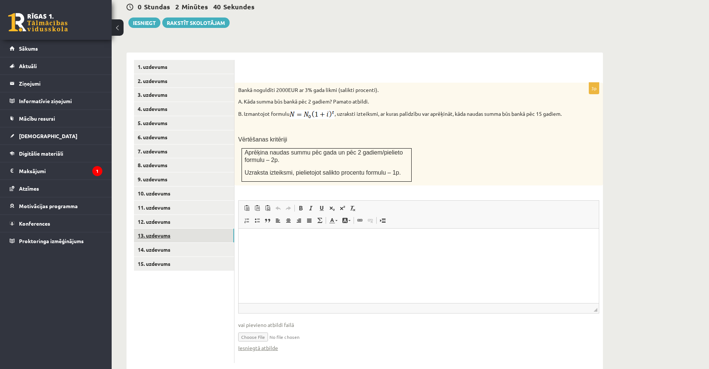
click at [163, 229] on link "13. uzdevums" at bounding box center [184, 236] width 100 height 14
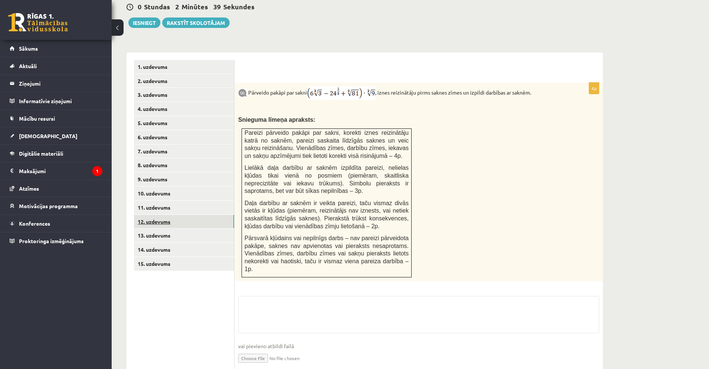
click at [163, 215] on link "12. uzdevums" at bounding box center [184, 222] width 100 height 14
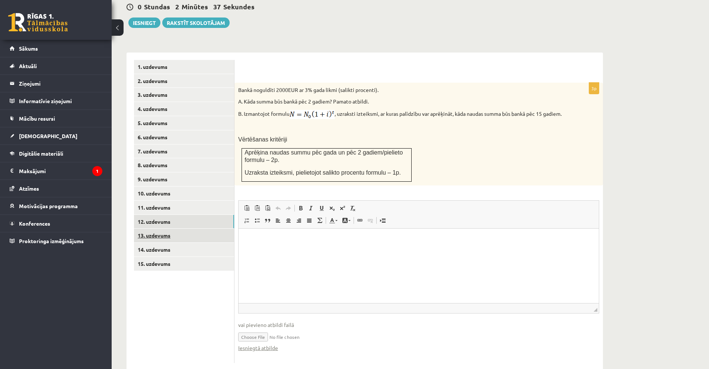
click at [159, 284] on ul "1. uzdevums 2. uzdevums 3. uzdevums 4. uzdevums 5. uzdevums 6. uzdevums 7. uzde…" at bounding box center [184, 211] width 100 height 303
click at [159, 229] on link "13. uzdevums" at bounding box center [184, 236] width 100 height 14
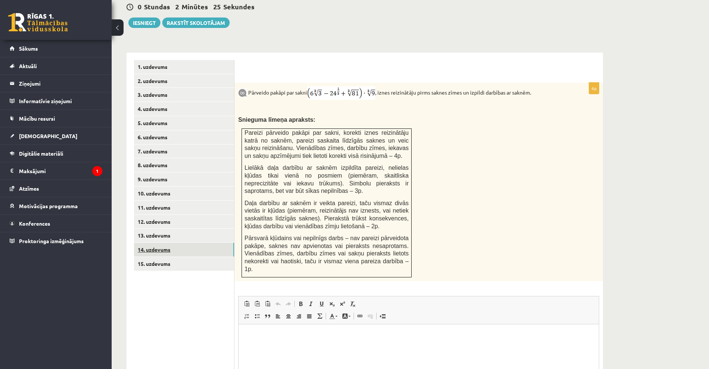
click at [157, 243] on link "14. uzdevums" at bounding box center [184, 250] width 100 height 14
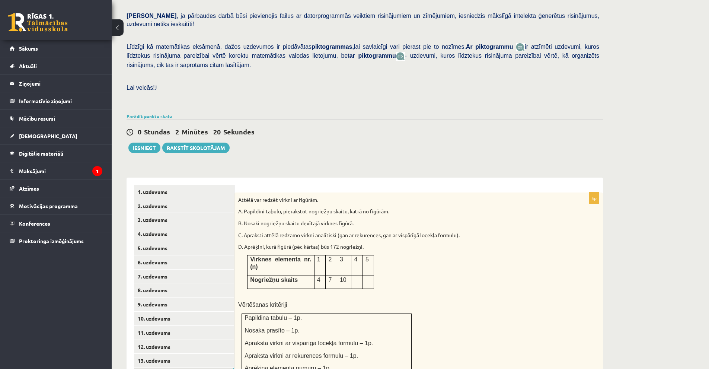
scroll to position [271, 0]
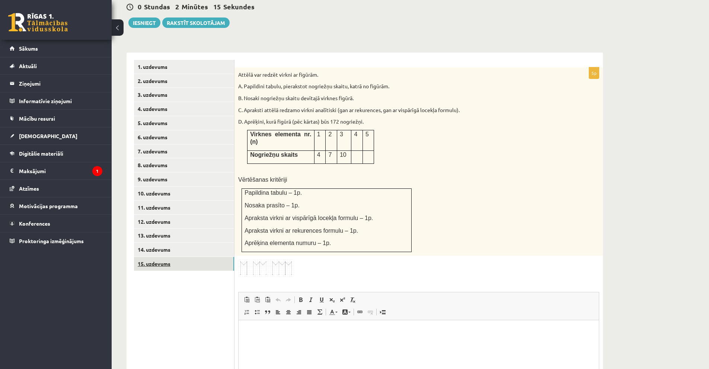
click at [156, 257] on link "15. uzdevums" at bounding box center [184, 264] width 100 height 14
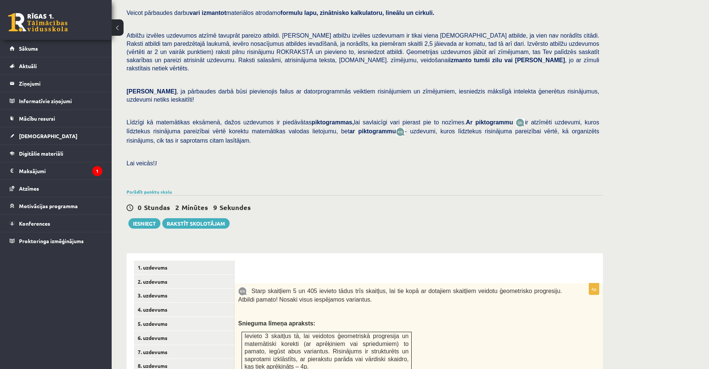
scroll to position [0, 0]
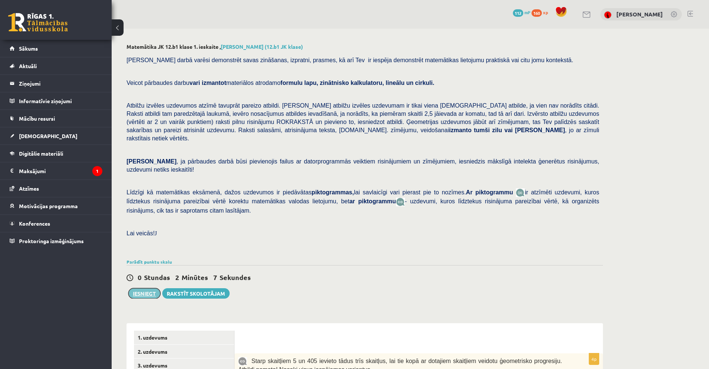
click at [147, 288] on button "Iesniegt" at bounding box center [144, 293] width 32 height 10
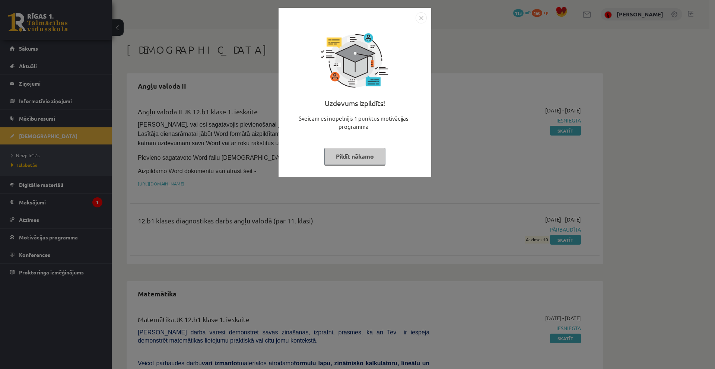
click at [444, 176] on div "Uzdevums izpildīts! Sveicam esi nopelnījis 1 punktus motivācijas programmā Pild…" at bounding box center [357, 184] width 715 height 369
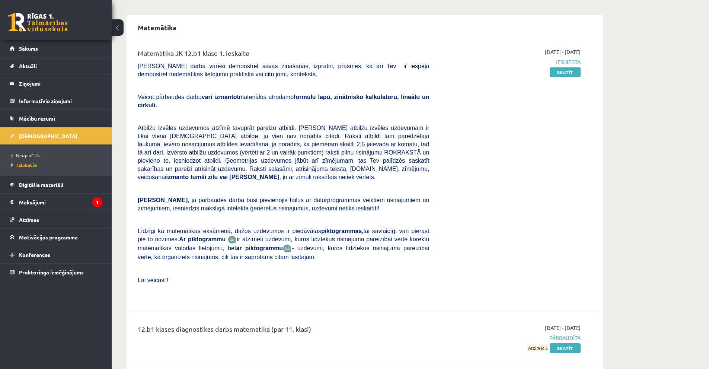
scroll to position [229, 0]
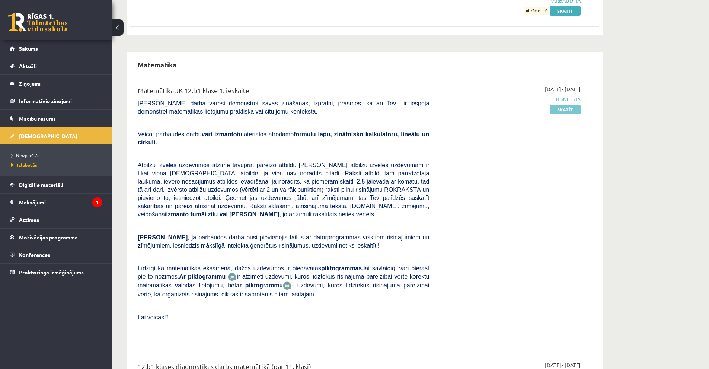
click at [558, 105] on link "Skatīt" at bounding box center [565, 110] width 31 height 10
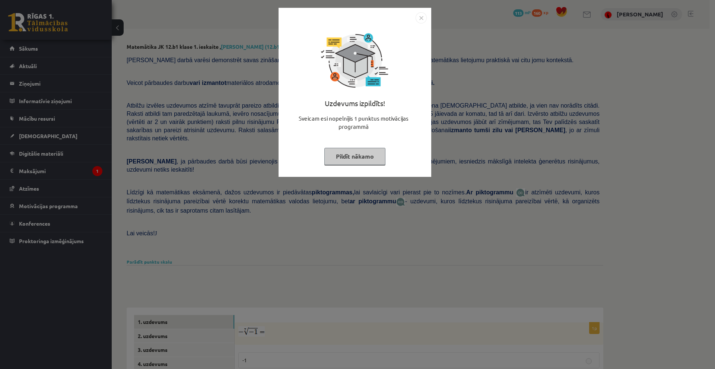
click at [423, 18] on img "Close" at bounding box center [420, 17] width 11 height 11
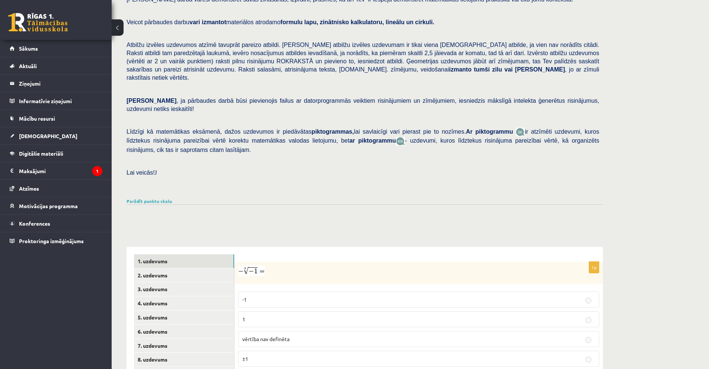
scroll to position [149, 0]
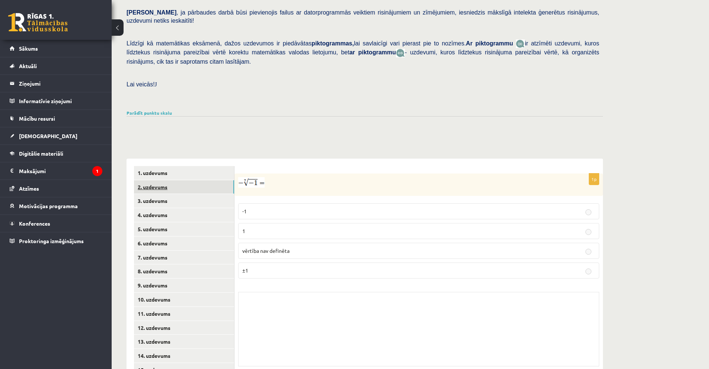
click at [168, 180] on link "2. uzdevums" at bounding box center [184, 187] width 100 height 14
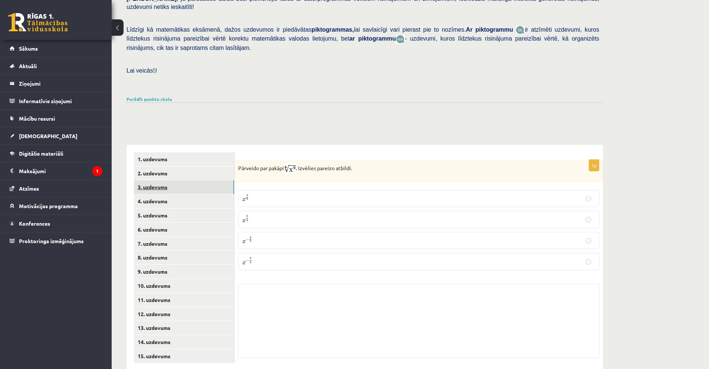
click at [152, 180] on link "3. uzdevums" at bounding box center [184, 187] width 100 height 14
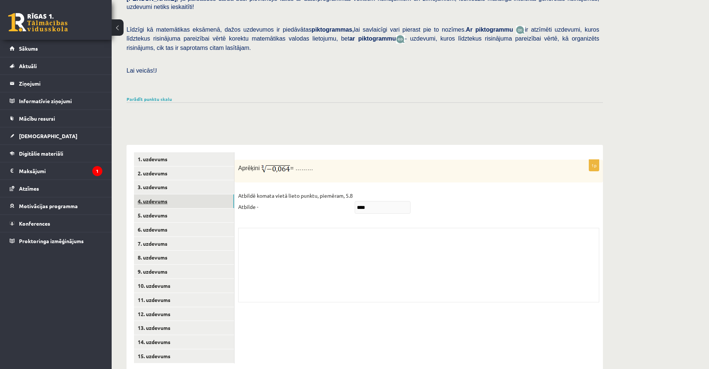
click at [153, 194] on link "4. uzdevums" at bounding box center [184, 201] width 100 height 14
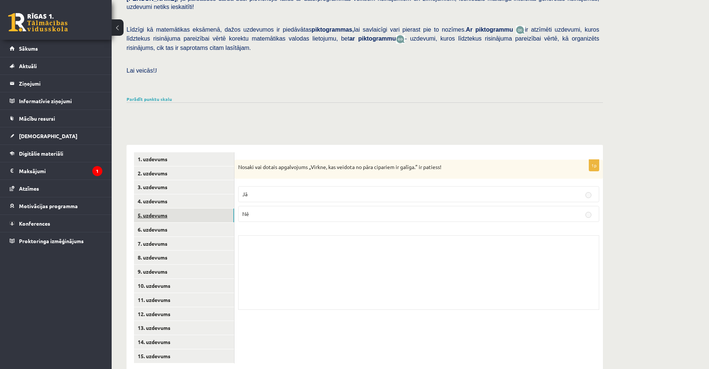
click at [156, 208] on link "5. uzdevums" at bounding box center [184, 215] width 100 height 14
click at [158, 223] on link "6. uzdevums" at bounding box center [184, 230] width 100 height 14
click at [156, 237] on link "7. uzdevums" at bounding box center [184, 244] width 100 height 14
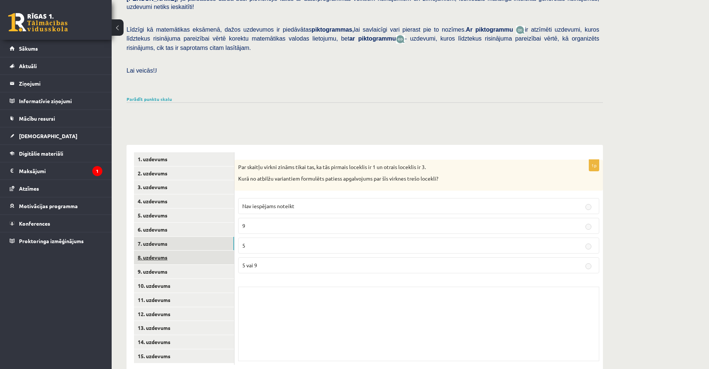
click at [158, 250] on link "8. uzdevums" at bounding box center [184, 257] width 100 height 14
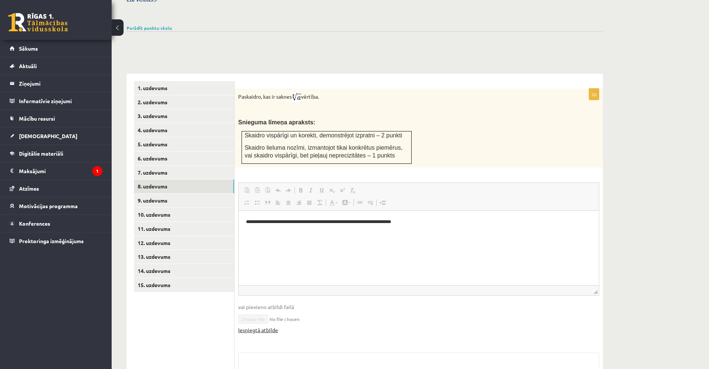
scroll to position [227, 0]
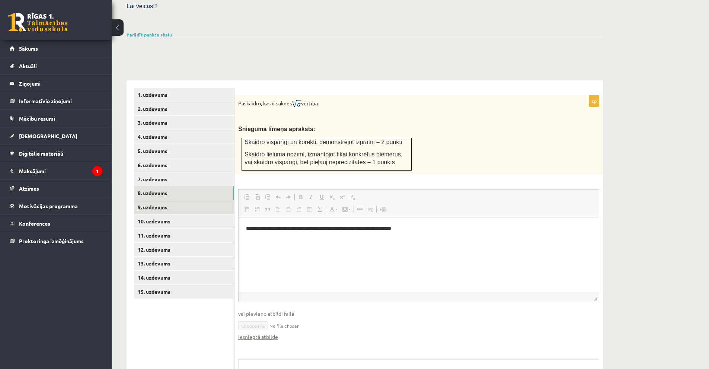
click at [160, 200] on link "9. uzdevums" at bounding box center [184, 207] width 100 height 14
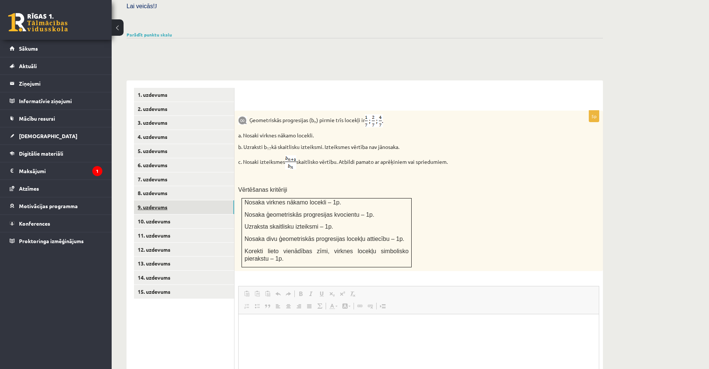
scroll to position [0, 0]
click at [152, 158] on link "6. uzdevums" at bounding box center [184, 165] width 100 height 14
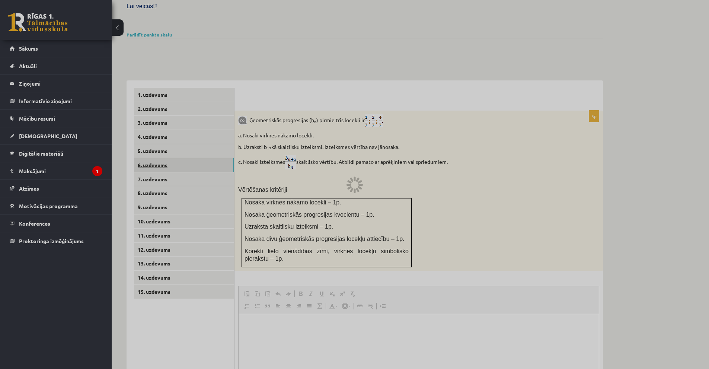
scroll to position [163, 0]
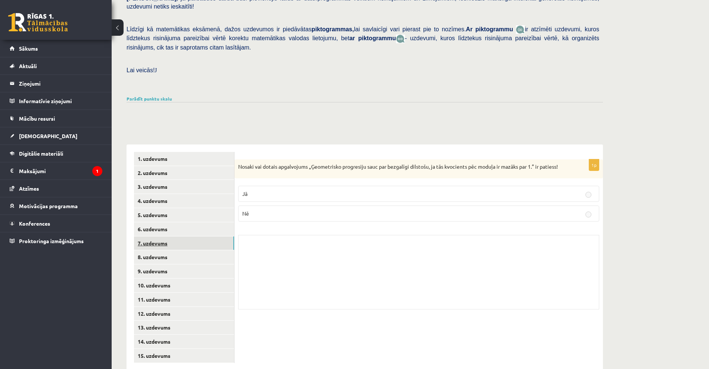
click at [158, 236] on link "7. uzdevums" at bounding box center [184, 243] width 100 height 14
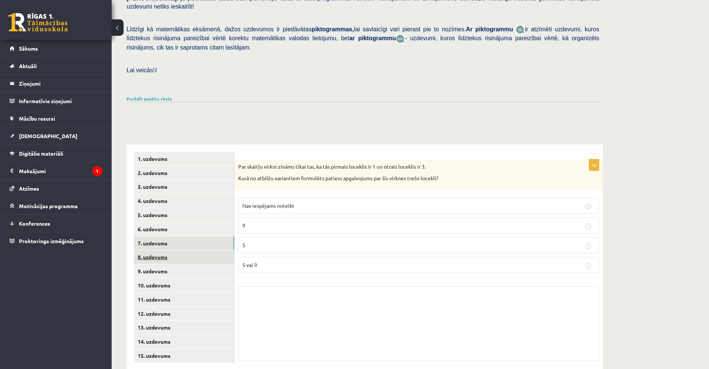
click at [163, 250] on link "8. uzdevums" at bounding box center [184, 257] width 100 height 14
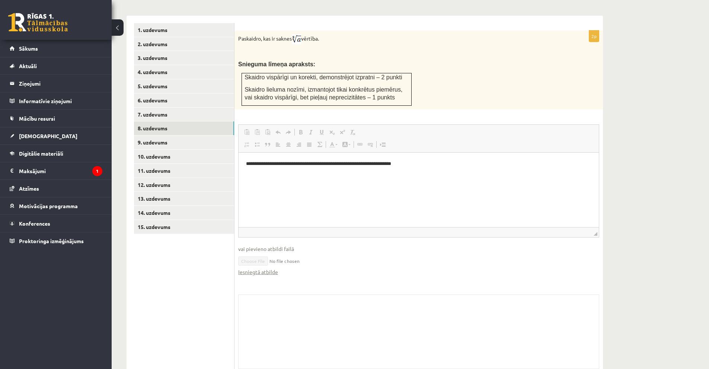
scroll to position [301, 0]
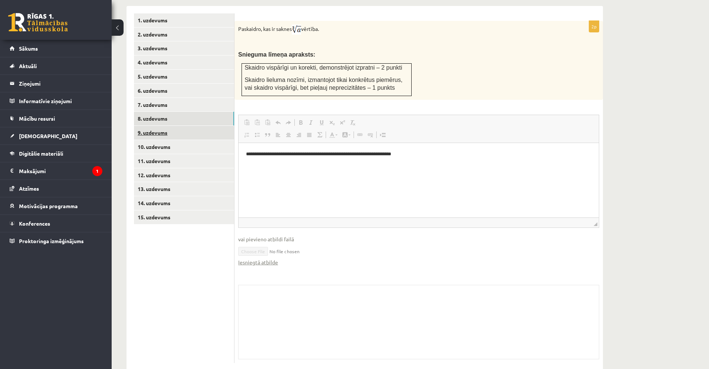
click at [150, 126] on link "9. uzdevums" at bounding box center [184, 133] width 100 height 14
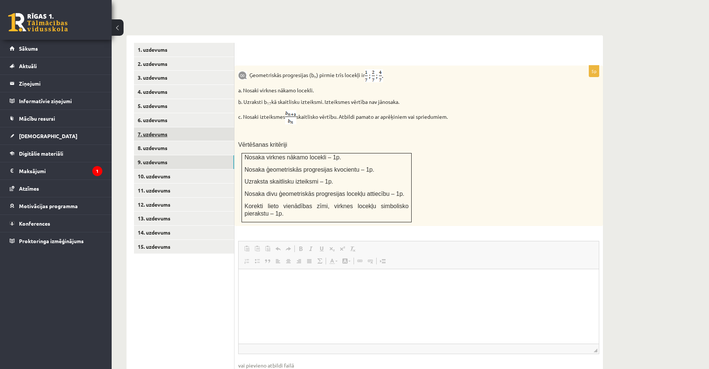
scroll to position [249, 0]
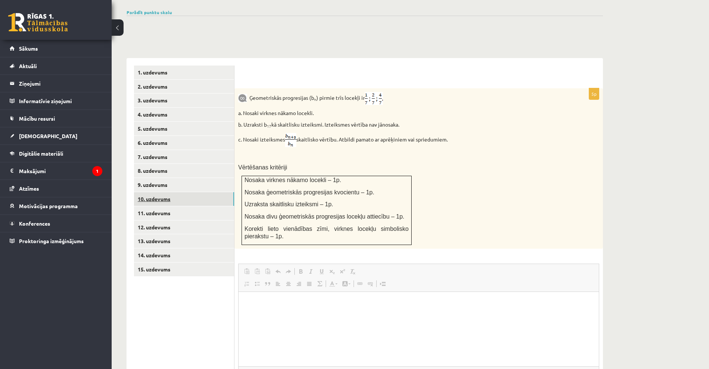
click at [171, 192] on link "10. uzdevums" at bounding box center [184, 199] width 100 height 14
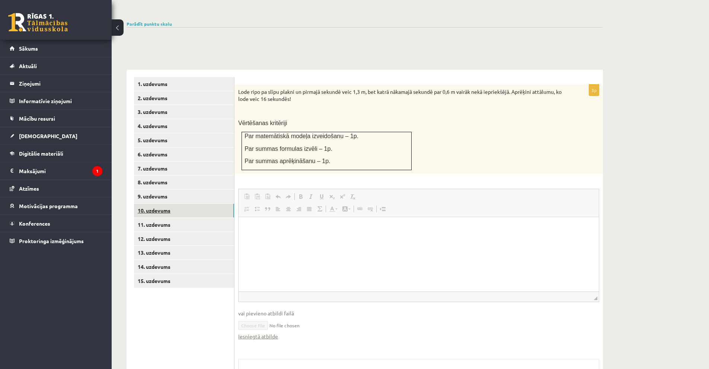
scroll to position [0, 0]
click at [163, 218] on link "11. uzdevums" at bounding box center [184, 225] width 100 height 14
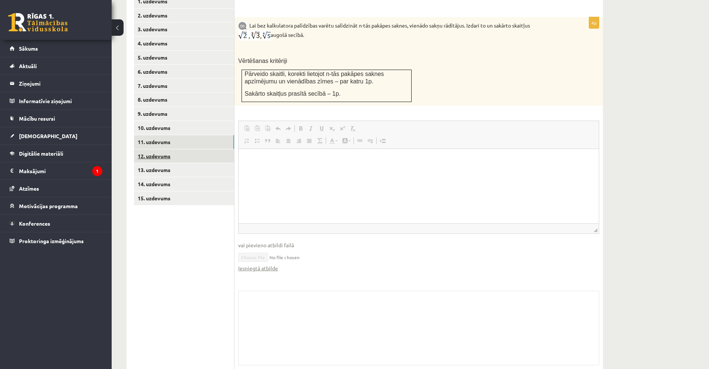
scroll to position [326, 0]
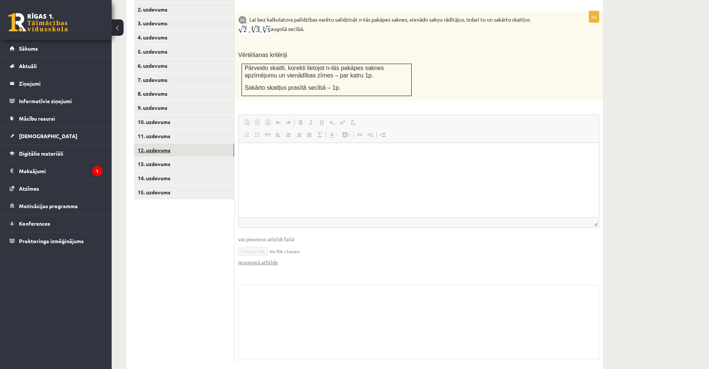
click at [157, 143] on link "12. uzdevums" at bounding box center [184, 150] width 100 height 14
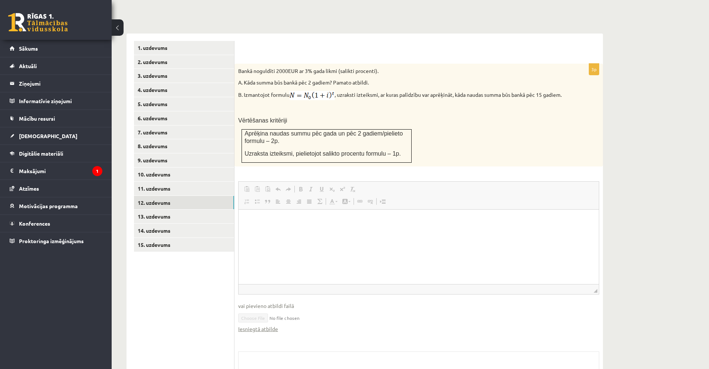
scroll to position [0, 0]
click at [164, 210] on link "13. uzdevums" at bounding box center [184, 217] width 100 height 14
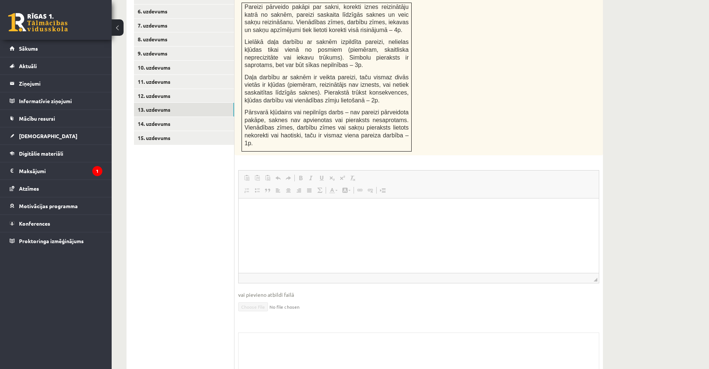
scroll to position [235, 0]
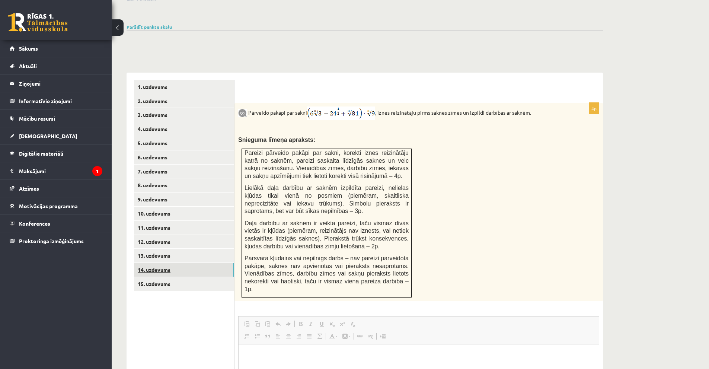
click at [156, 263] on link "14. uzdevums" at bounding box center [184, 270] width 100 height 14
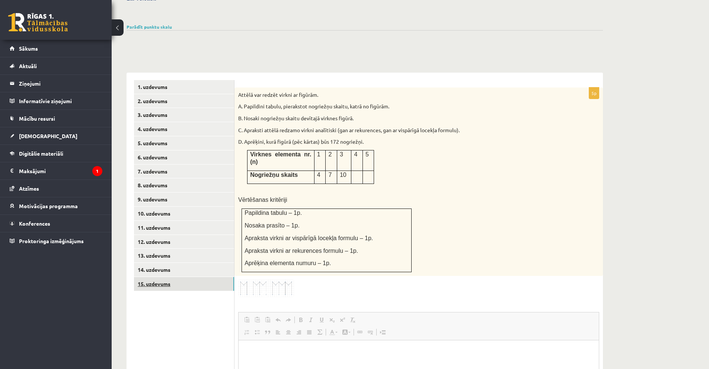
click at [154, 277] on link "15. uzdevums" at bounding box center [184, 284] width 100 height 14
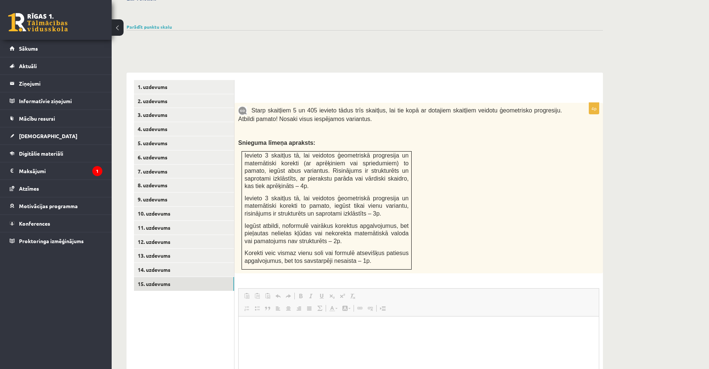
scroll to position [0, 0]
